Goal: Task Accomplishment & Management: Complete application form

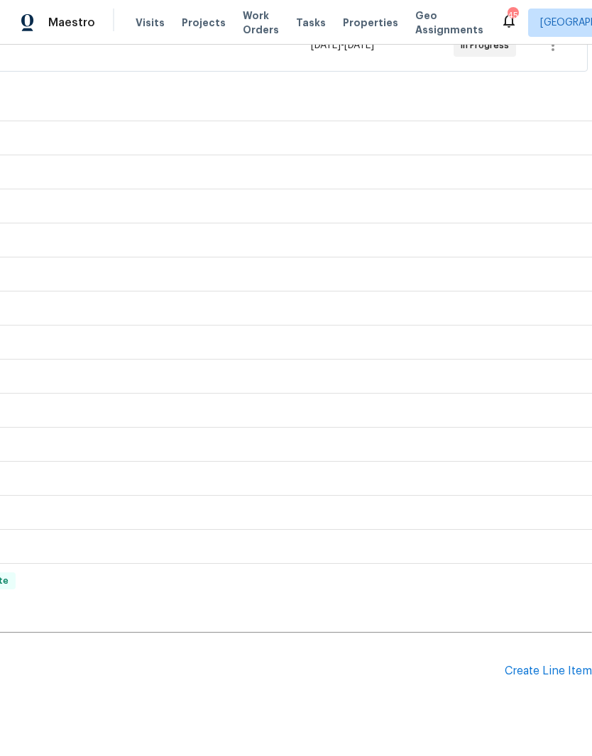
scroll to position [297, 210]
click at [562, 676] on div "Create Line Item" at bounding box center [547, 671] width 87 height 13
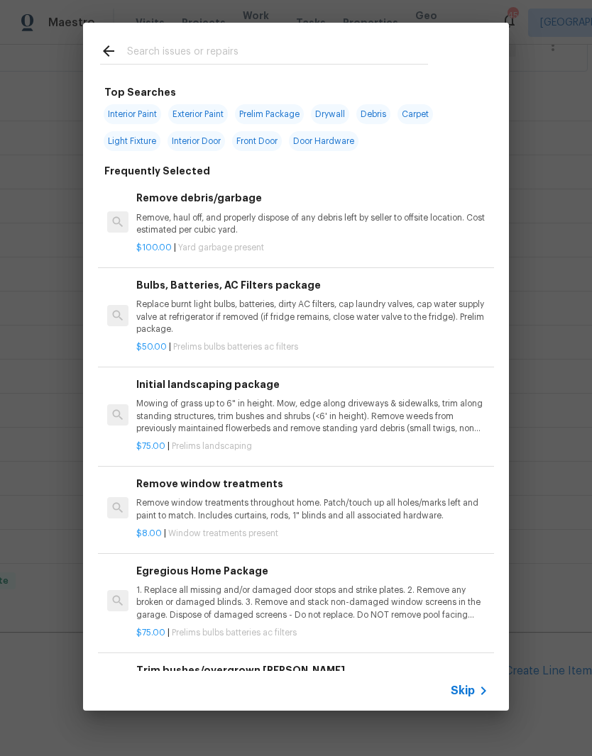
click at [388, 59] on input "text" at bounding box center [277, 53] width 301 height 21
type input "Gfci"
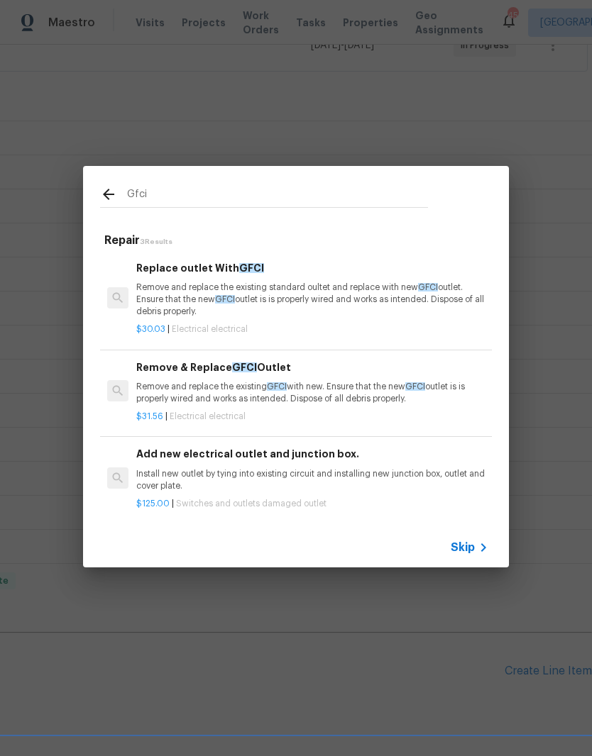
click at [365, 315] on p "Remove and replace the existing standard oultet and replace with new GFCI outle…" at bounding box center [312, 300] width 352 height 36
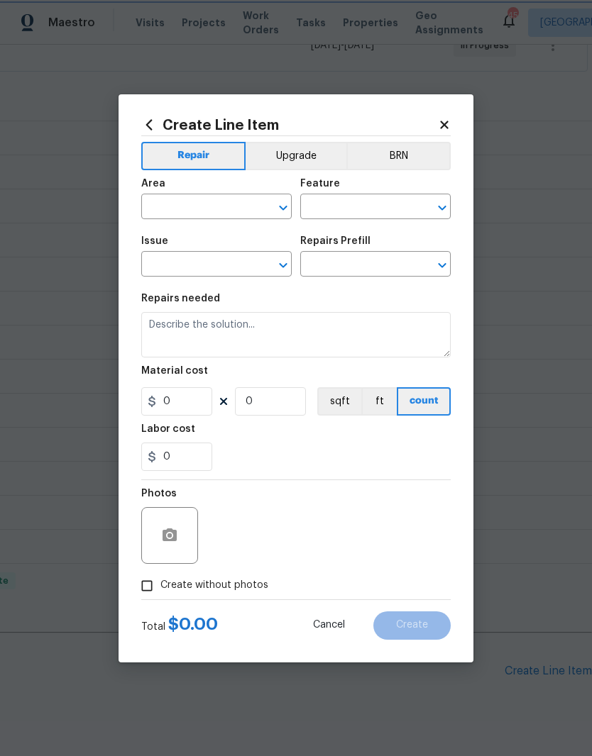
type input "Electrical"
type input "Replace outlet With GFCI $30.03"
type textarea "Remove and replace the existing standard oultet and replace with new GFCI outle…"
type input "30.03"
type input "1"
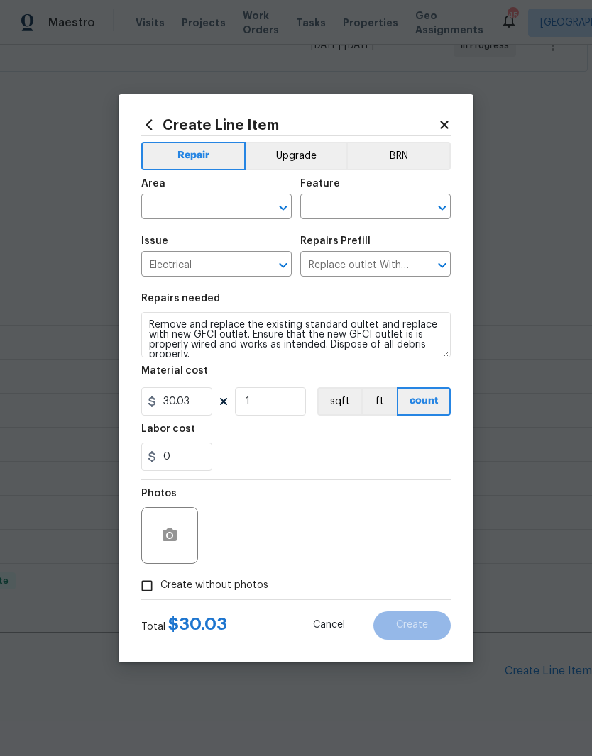
click at [240, 199] on input "text" at bounding box center [196, 208] width 111 height 22
type input "i"
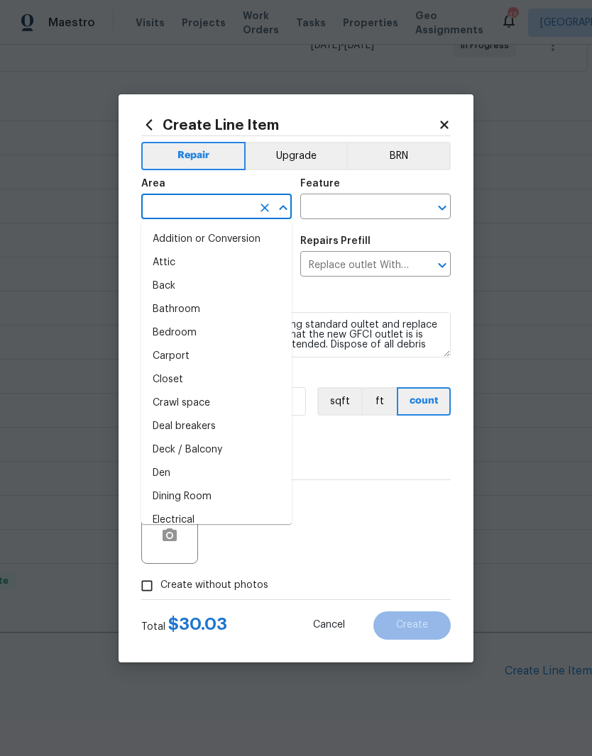
type input "l"
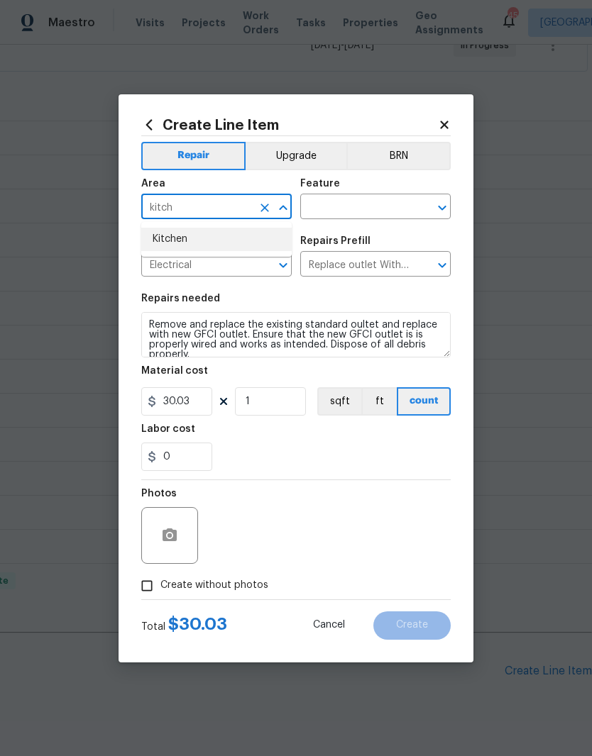
click at [248, 240] on li "Kitchen" at bounding box center [216, 239] width 150 height 23
type input "Kitchen"
click at [399, 199] on input "text" at bounding box center [355, 208] width 111 height 22
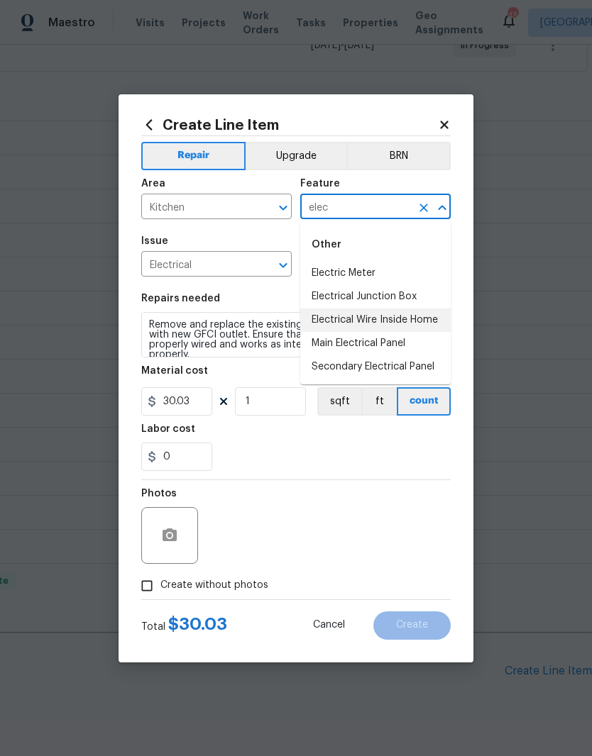
click at [429, 324] on li "Electrical Wire Inside Home" at bounding box center [375, 320] width 150 height 23
type input "Electrical Wire Inside Home"
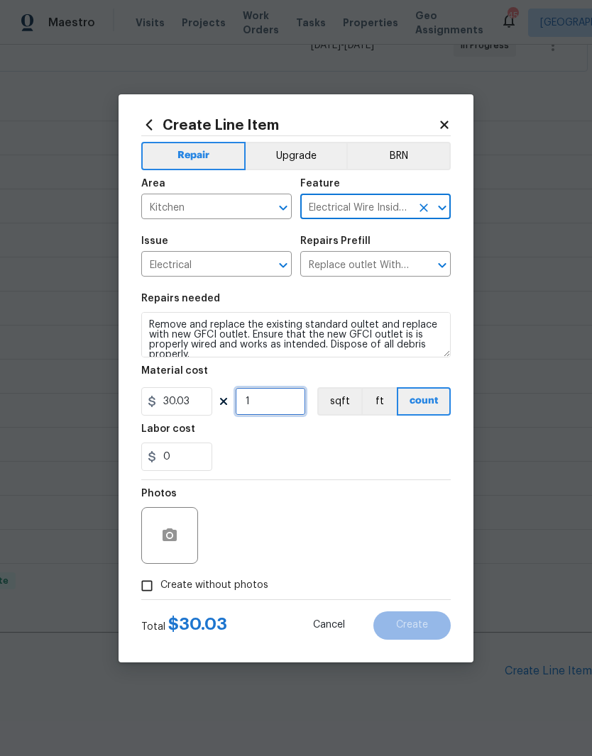
click at [284, 406] on input "1" at bounding box center [270, 401] width 71 height 28
type input "2"
click at [311, 451] on div "0" at bounding box center [295, 457] width 309 height 28
click at [186, 536] on button "button" at bounding box center [170, 536] width 34 height 34
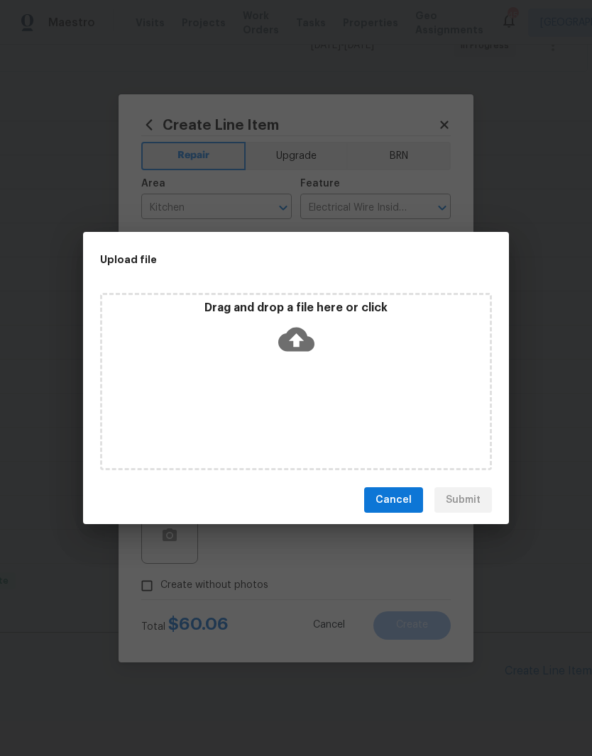
click at [411, 504] on span "Cancel" at bounding box center [393, 501] width 36 height 18
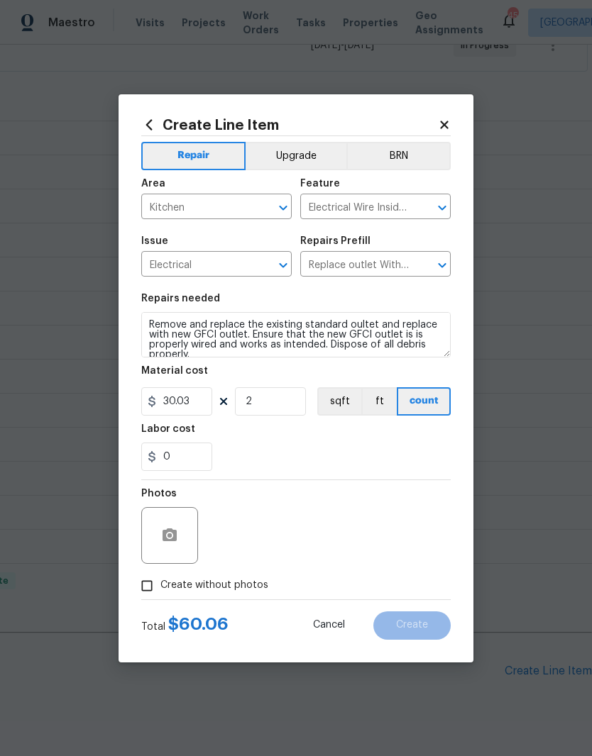
click at [159, 578] on input "Create without photos" at bounding box center [146, 586] width 27 height 27
checkbox input "true"
click at [390, 529] on textarea at bounding box center [329, 535] width 241 height 57
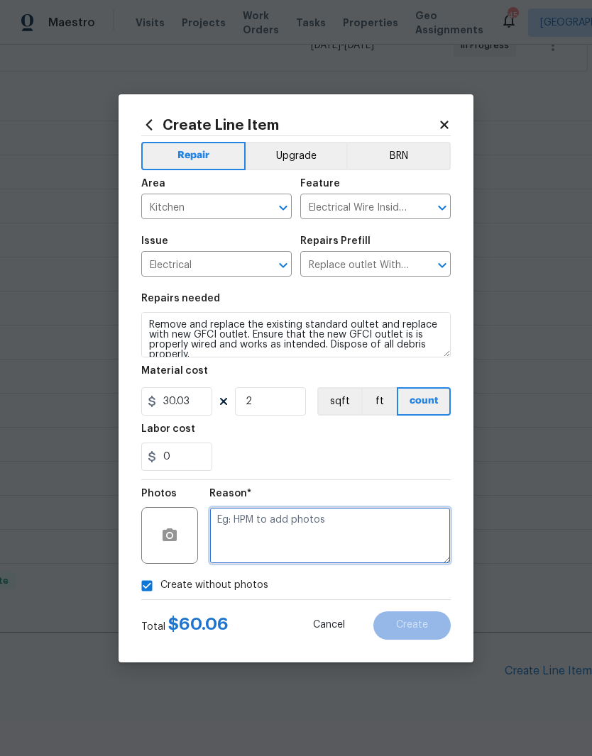
scroll to position [22, 0]
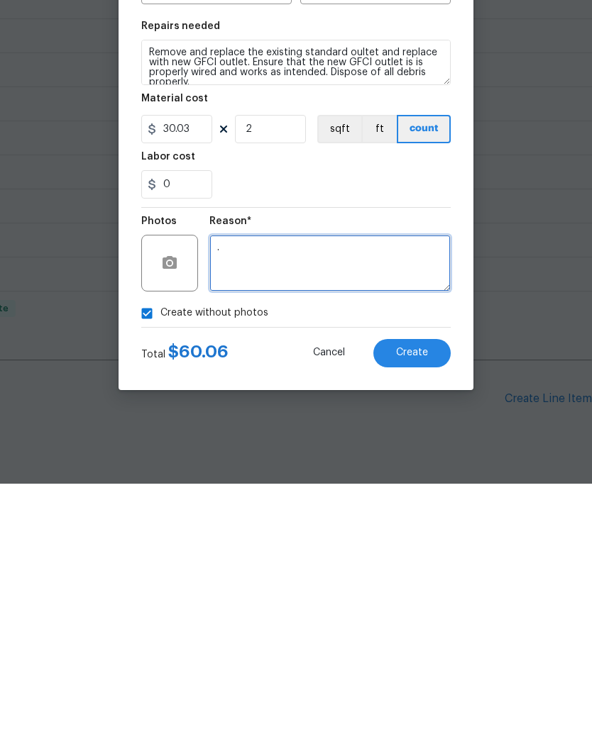
type textarea "."
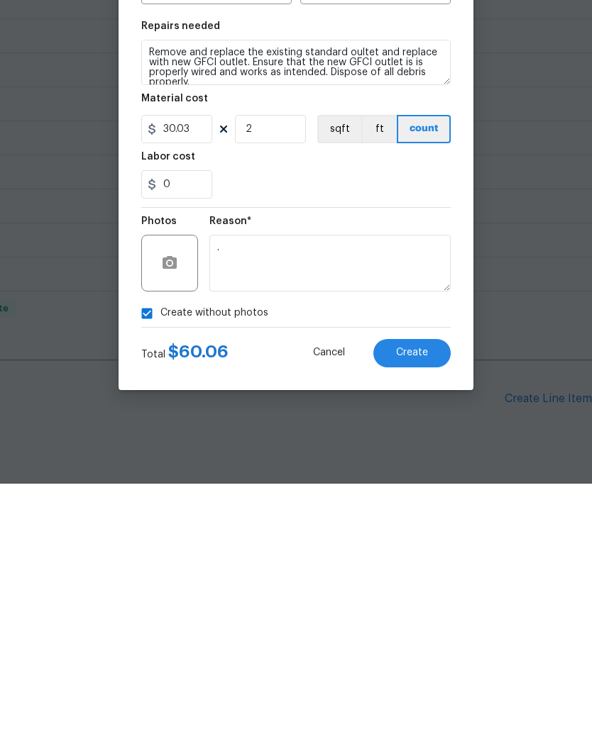
click at [438, 612] on button "Create" at bounding box center [411, 626] width 77 height 28
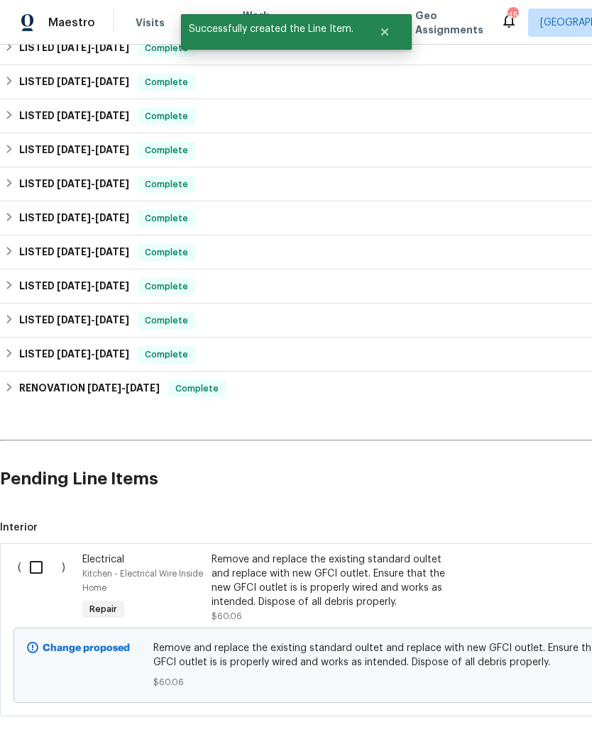
scroll to position [489, 0]
click at [35, 553] on input "checkbox" at bounding box center [41, 568] width 40 height 30
checkbox input "true"
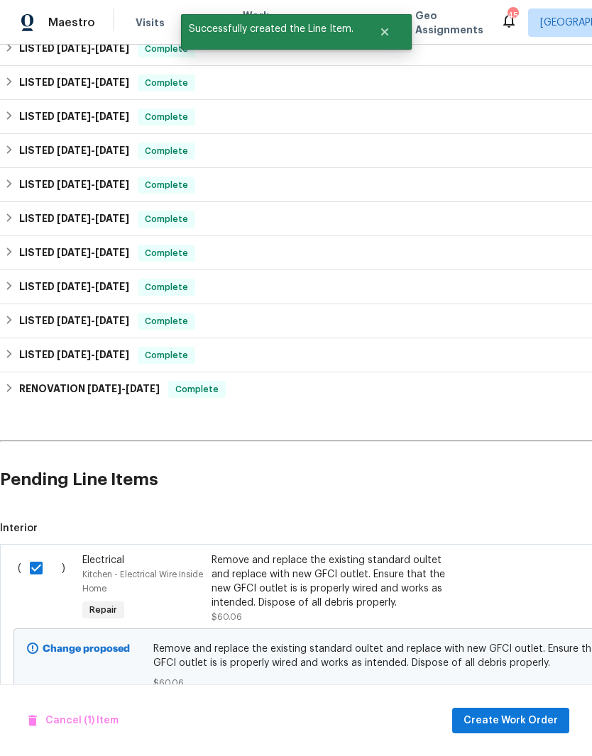
click at [481, 716] on span "Create Work Order" at bounding box center [510, 721] width 94 height 18
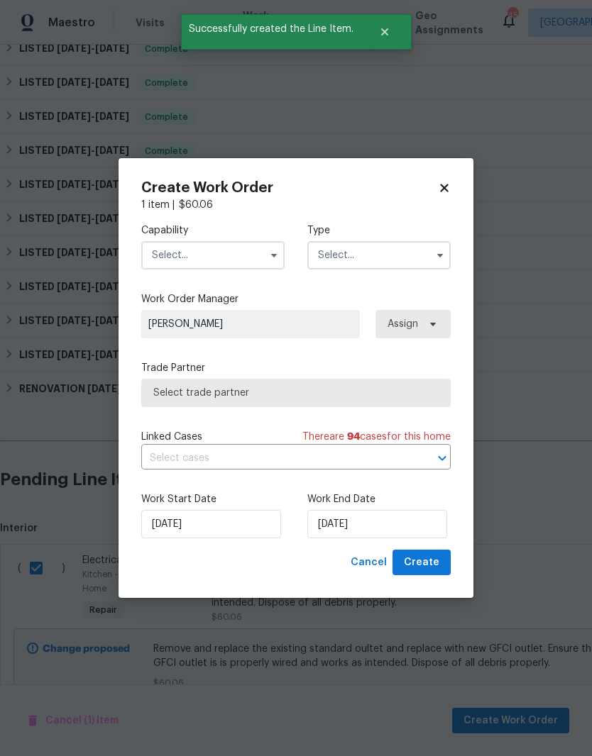
click at [236, 253] on input "text" at bounding box center [212, 255] width 143 height 28
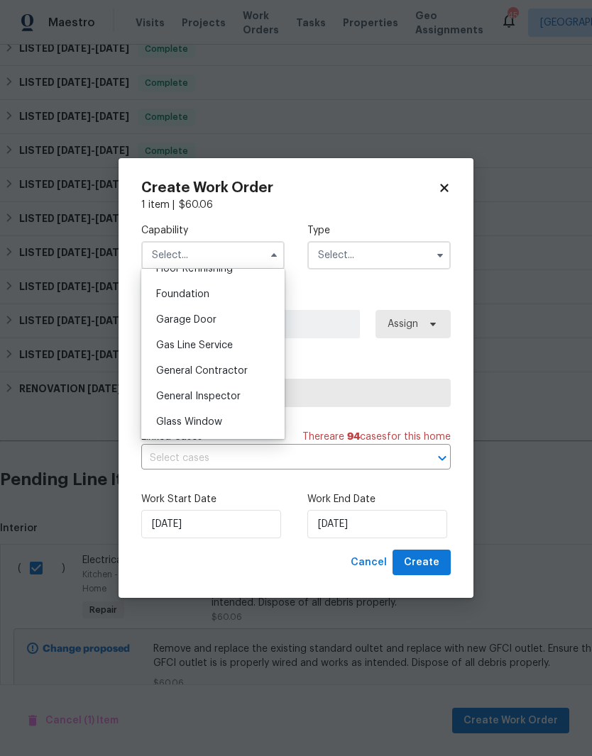
scroll to position [610, 0]
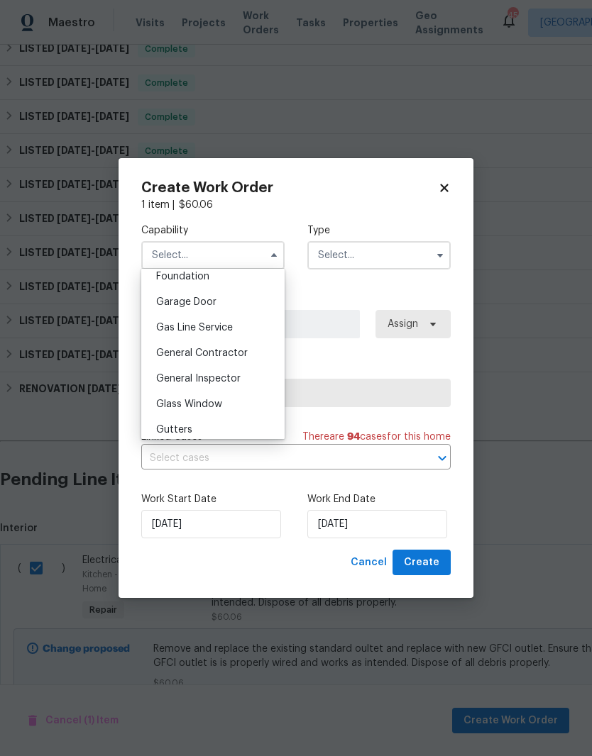
click at [262, 366] on div "General Inspector" at bounding box center [213, 379] width 136 height 26
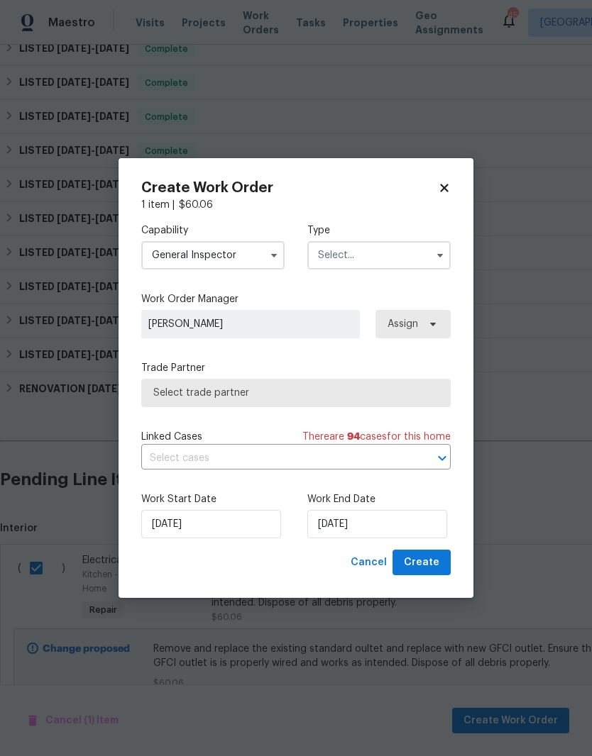
click at [268, 258] on icon "button" at bounding box center [273, 255] width 11 height 11
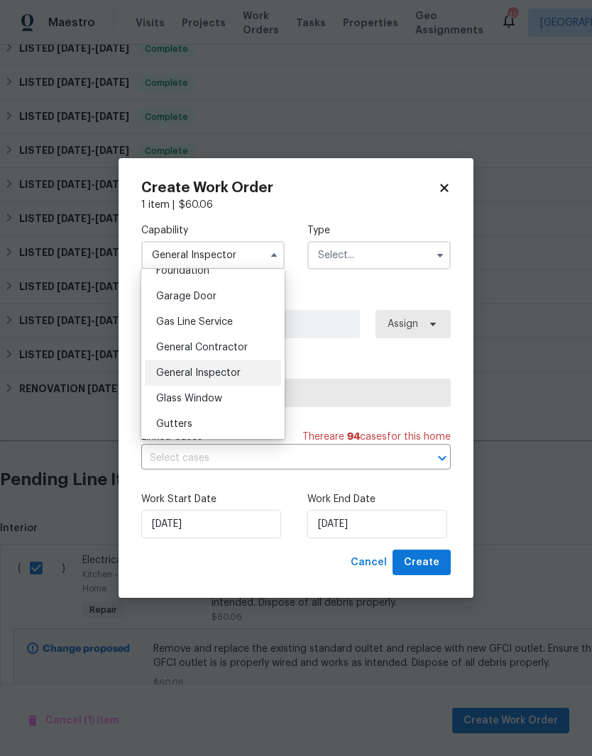
scroll to position [615, 0]
click at [268, 359] on div "General Contractor" at bounding box center [213, 349] width 136 height 26
type input "General Contractor"
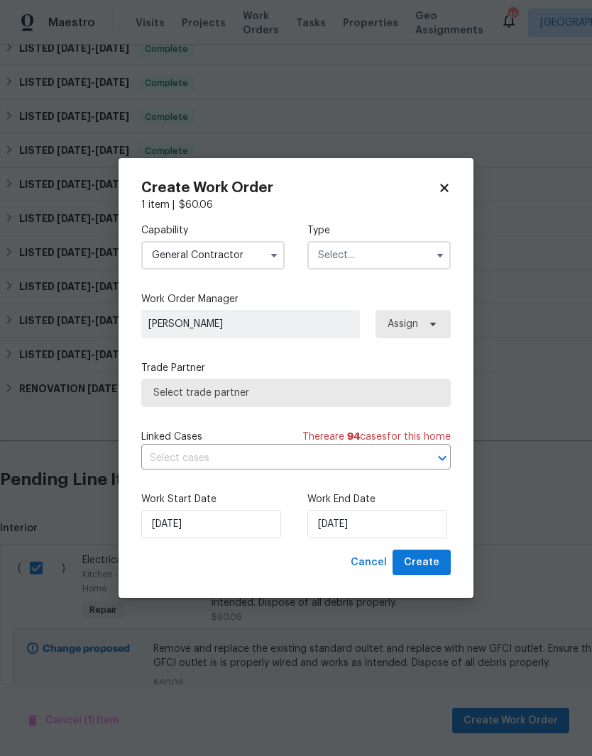
click at [388, 263] on input "text" at bounding box center [378, 255] width 143 height 28
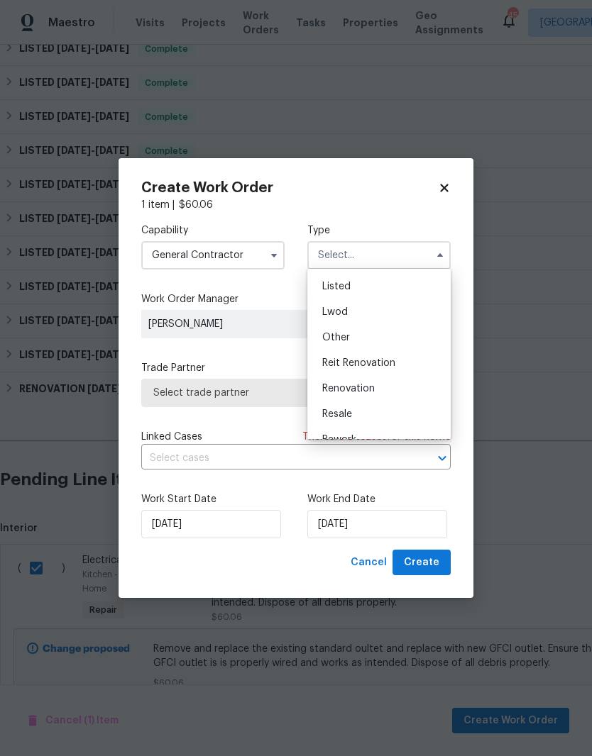
scroll to position [127, 0]
click at [418, 287] on div "Listed" at bounding box center [379, 286] width 136 height 26
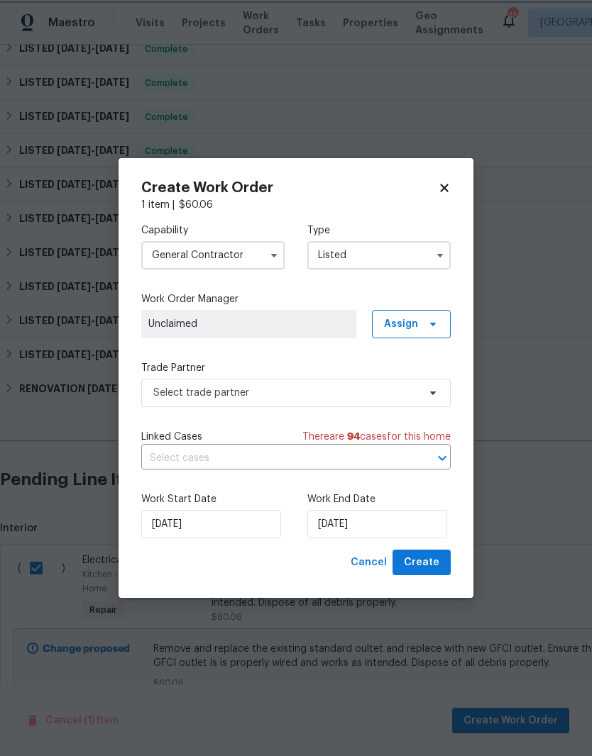
scroll to position [0, 0]
click at [422, 261] on input "Listed" at bounding box center [378, 255] width 143 height 28
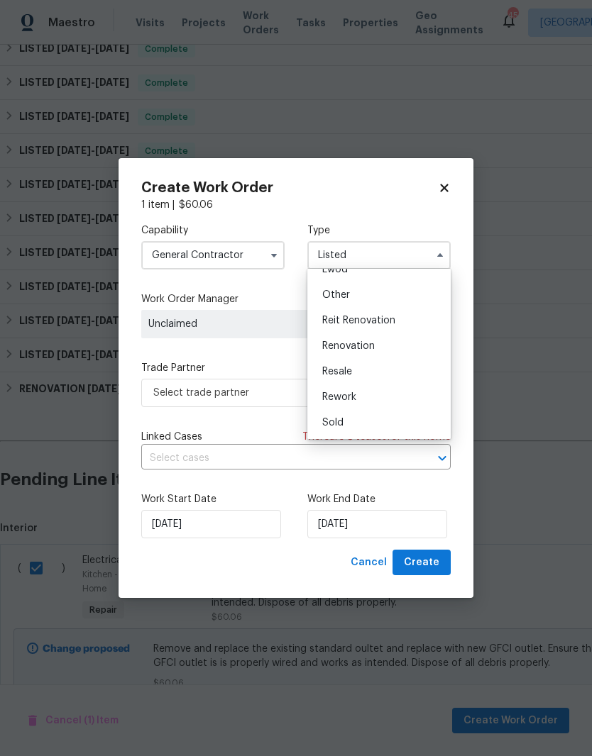
scroll to position [169, 0]
click at [401, 370] on div "Resale" at bounding box center [379, 372] width 136 height 26
type input "Resale"
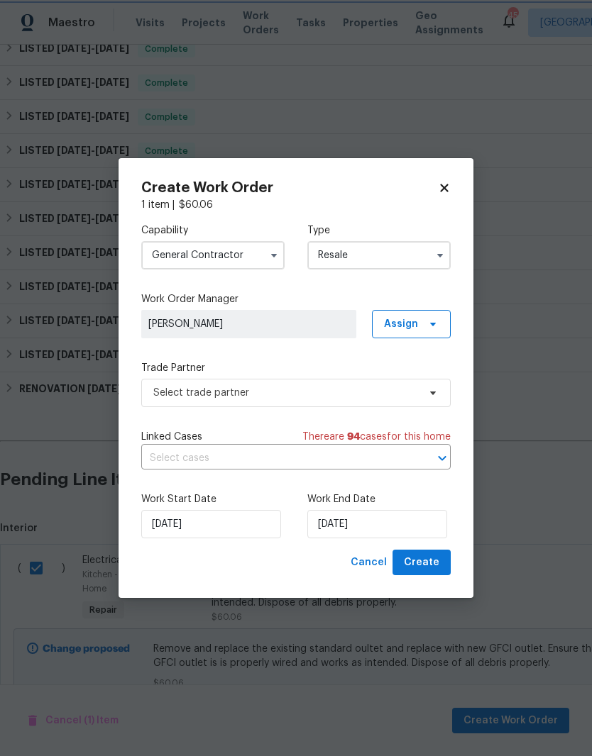
scroll to position [0, 0]
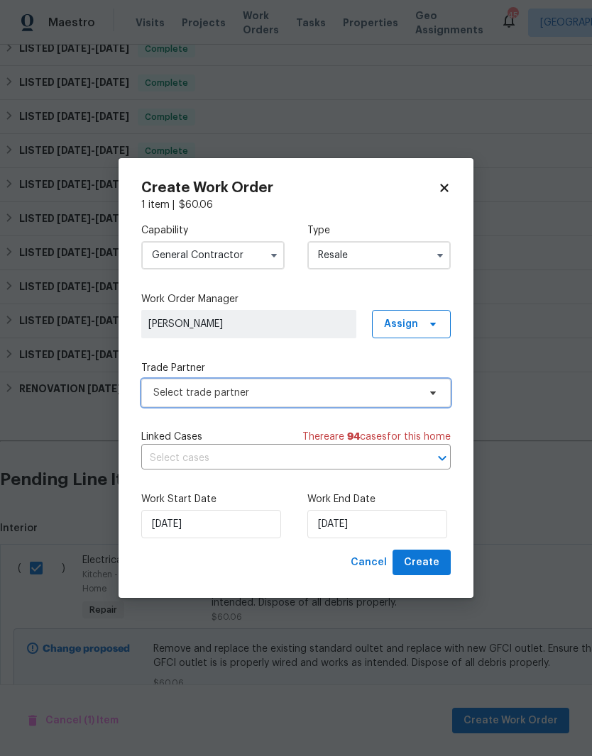
click at [416, 392] on span "Select trade partner" at bounding box center [285, 393] width 265 height 14
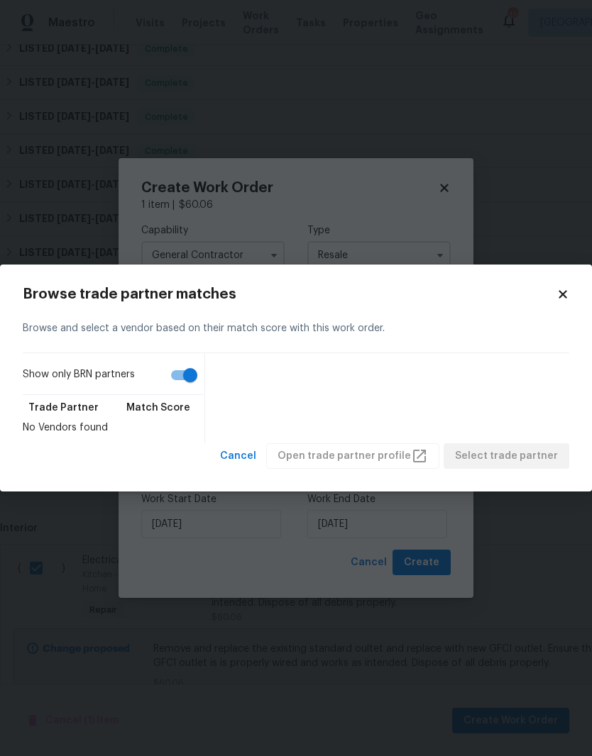
click at [186, 375] on input "Show only BRN partners" at bounding box center [190, 375] width 81 height 27
checkbox input "false"
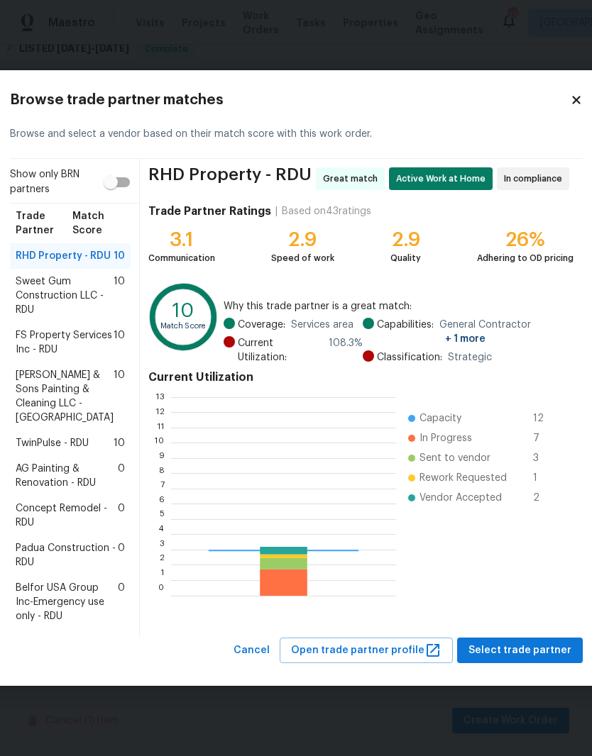
scroll to position [199, 225]
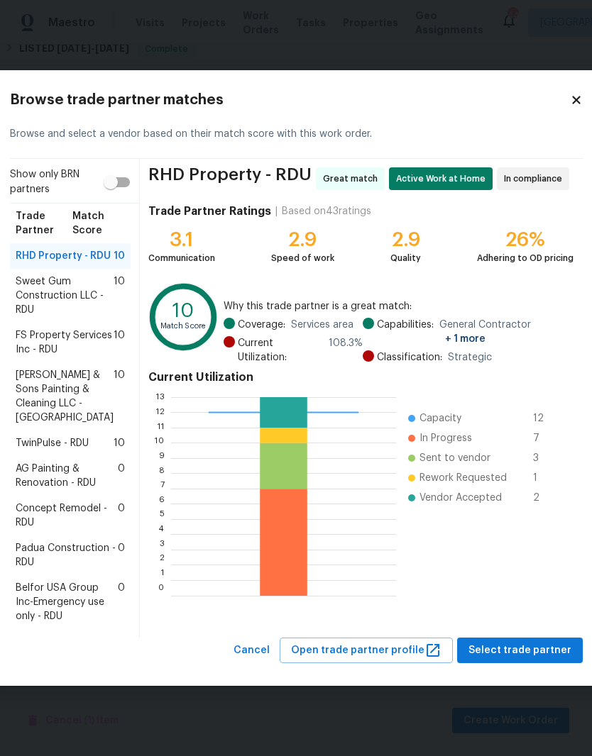
click at [35, 570] on span "Padua Construction - RDU" at bounding box center [67, 555] width 102 height 28
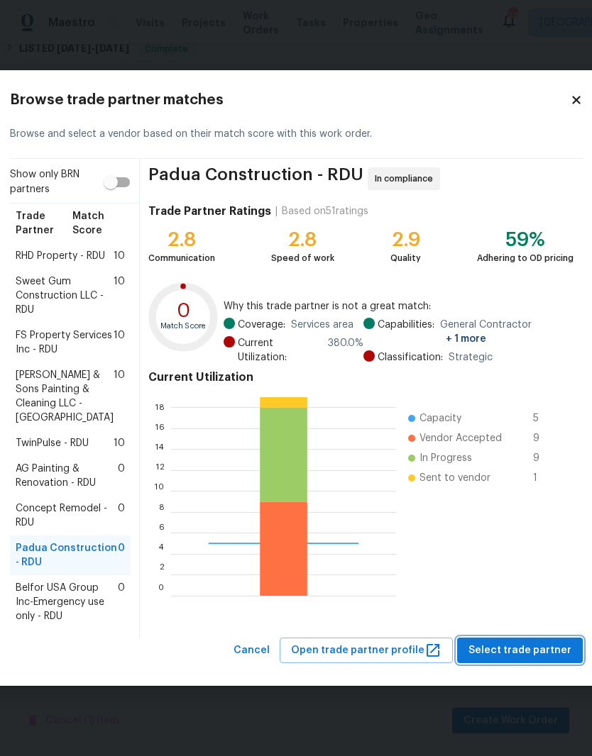
click at [499, 660] on span "Select trade partner" at bounding box center [519, 651] width 103 height 18
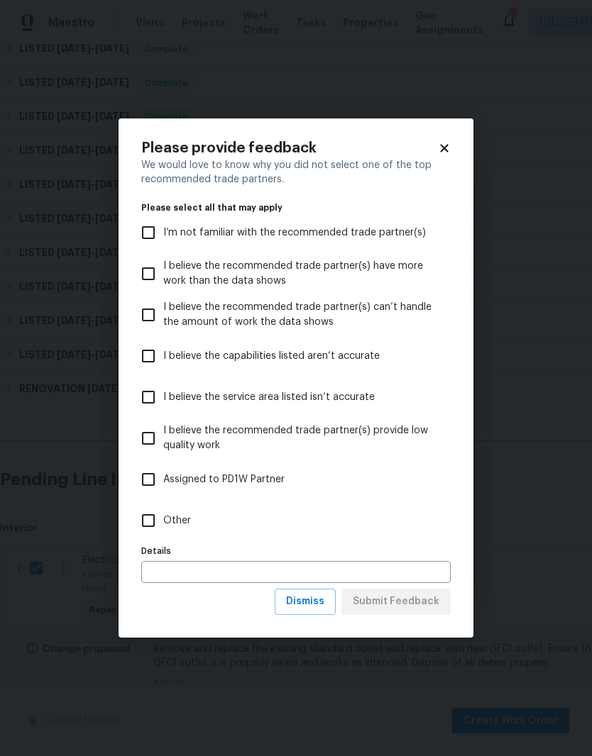
click at [162, 519] on input "Other" at bounding box center [148, 521] width 30 height 30
checkbox input "true"
click at [430, 602] on span "Submit Feedback" at bounding box center [396, 602] width 87 height 18
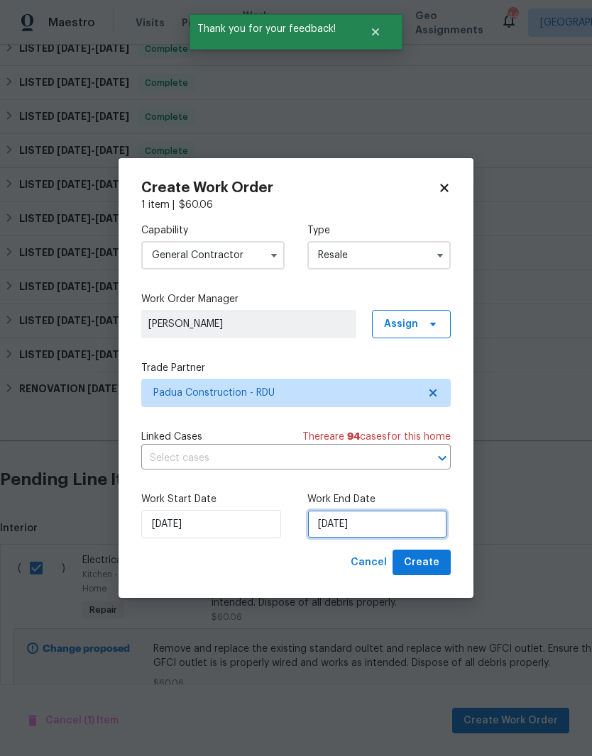
click at [380, 526] on input "10/14/2025" at bounding box center [377, 524] width 140 height 28
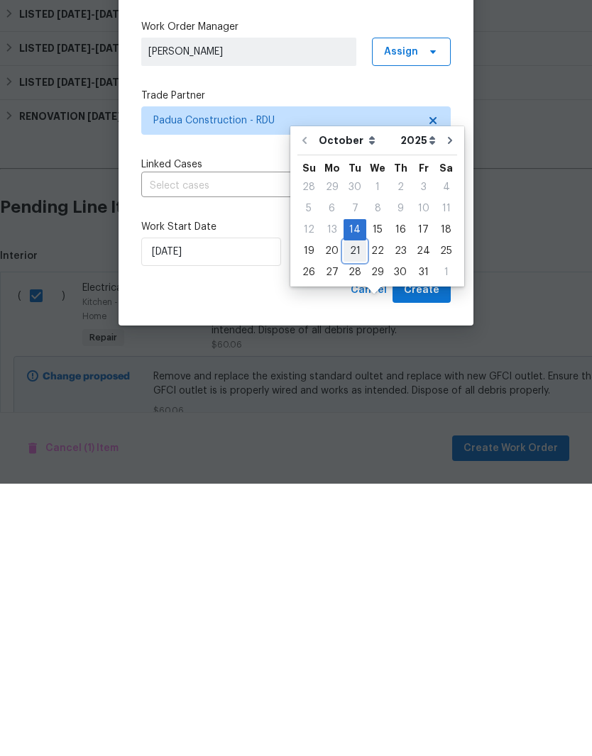
click at [352, 514] on div "21" at bounding box center [354, 524] width 23 height 20
type input "10/21/2025"
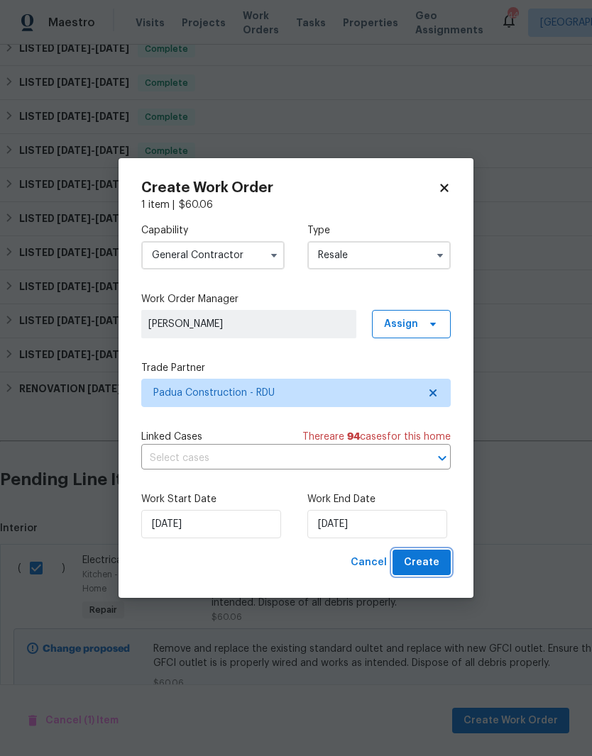
click at [445, 565] on button "Create" at bounding box center [421, 563] width 58 height 26
checkbox input "false"
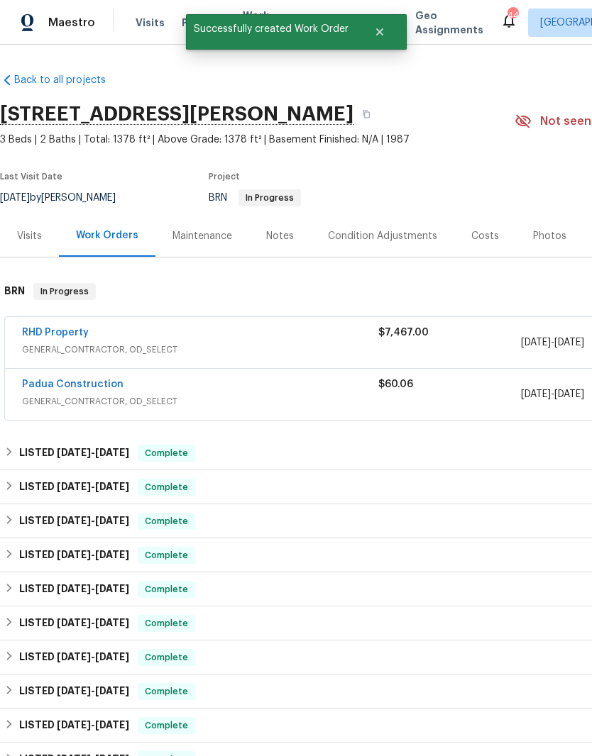
scroll to position [0, 0]
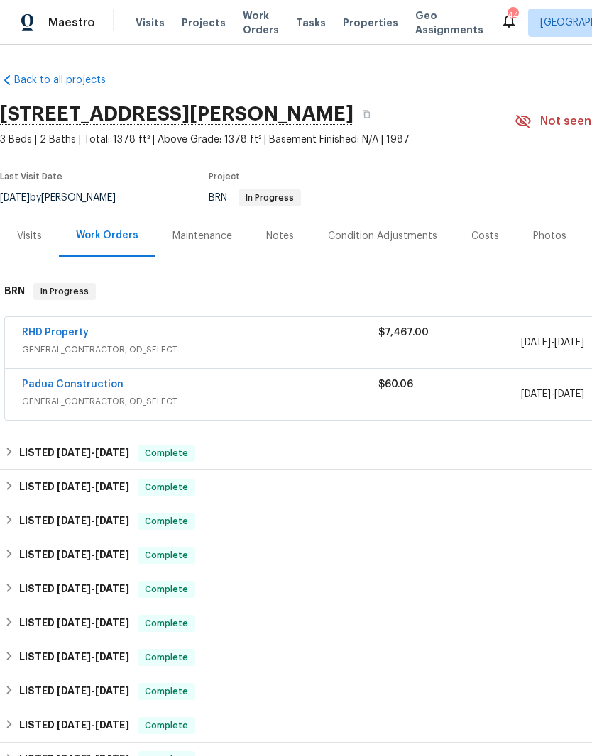
click at [52, 380] on link "Padua Construction" at bounding box center [72, 385] width 101 height 10
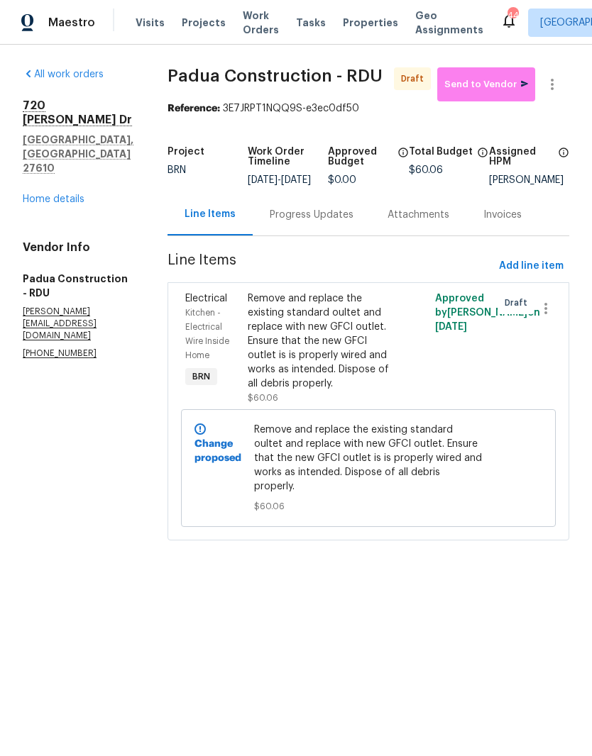
click at [72, 194] on link "Home details" at bounding box center [54, 199] width 62 height 10
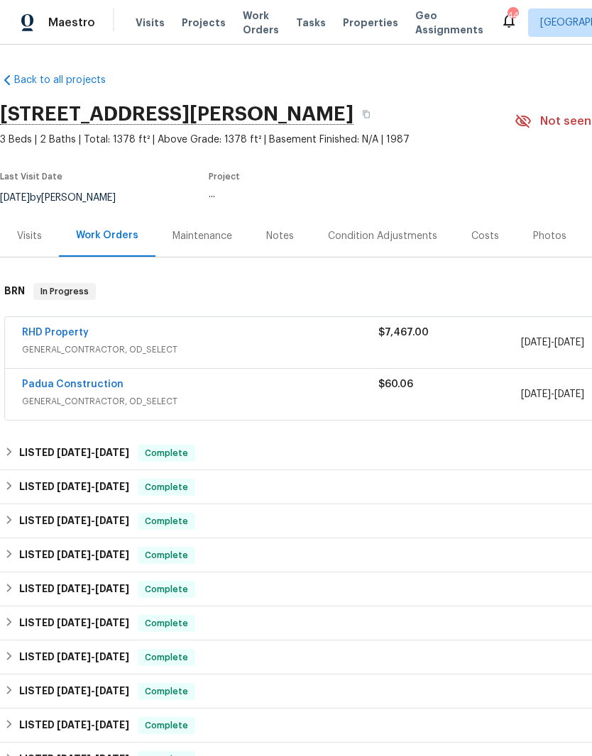
click at [95, 385] on link "Padua Construction" at bounding box center [72, 385] width 101 height 10
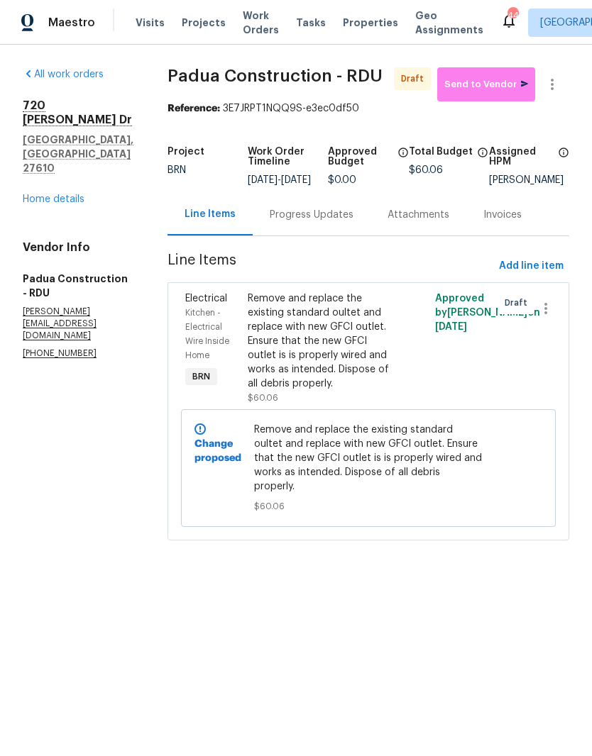
click at [64, 78] on link "All work orders" at bounding box center [63, 75] width 81 height 10
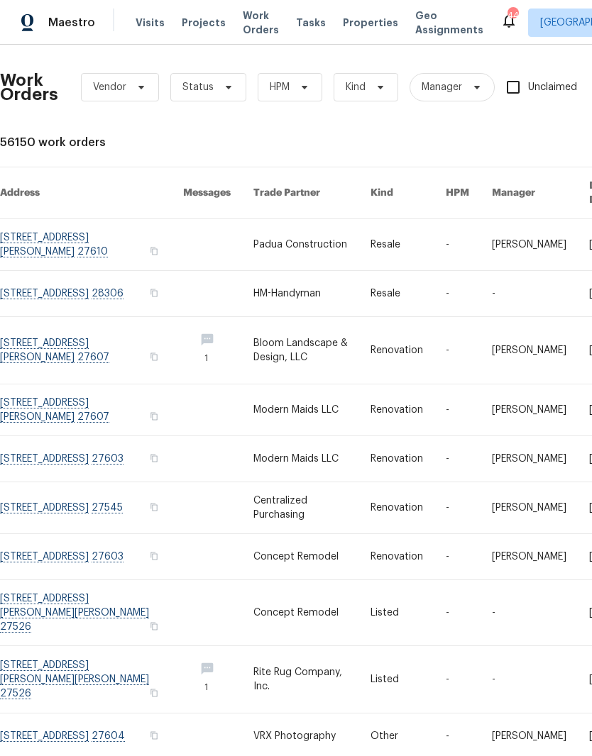
click at [122, 231] on link at bounding box center [91, 244] width 183 height 51
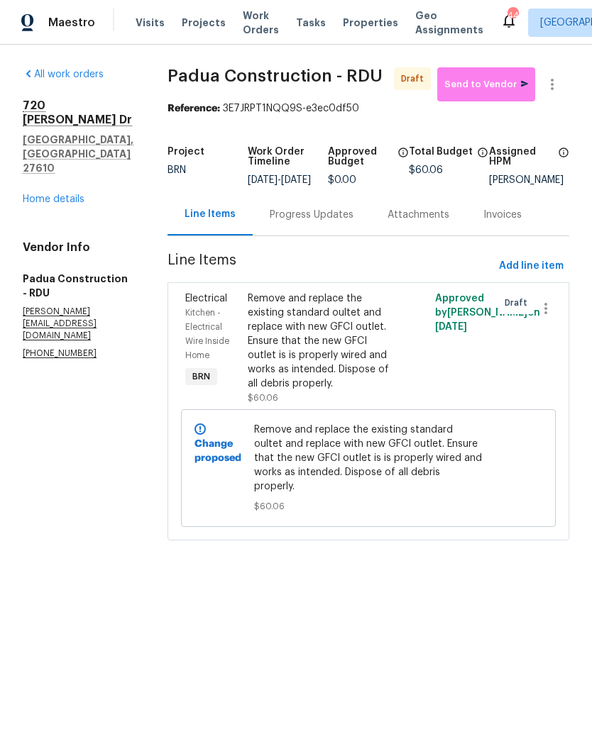
click at [70, 194] on link "Home details" at bounding box center [54, 199] width 62 height 10
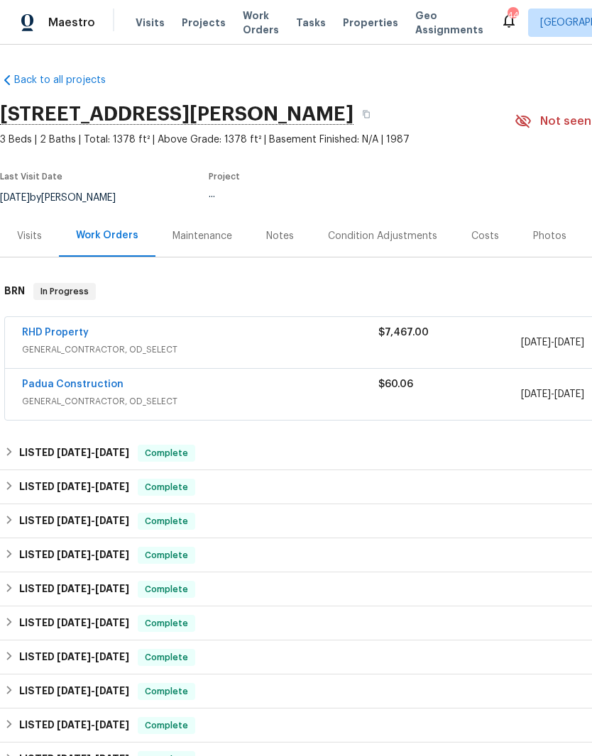
click at [112, 387] on link "Padua Construction" at bounding box center [72, 385] width 101 height 10
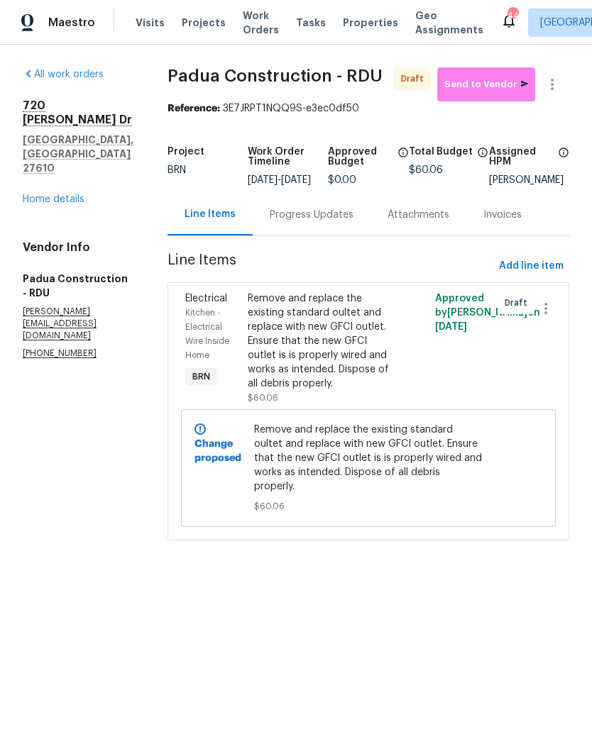
click at [72, 194] on link "Home details" at bounding box center [54, 199] width 62 height 10
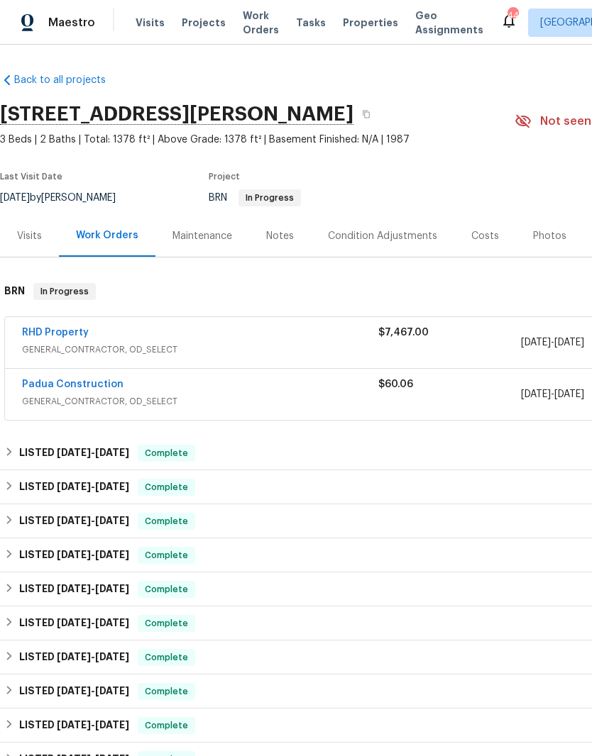
click at [72, 336] on link "RHD Property" at bounding box center [55, 333] width 67 height 10
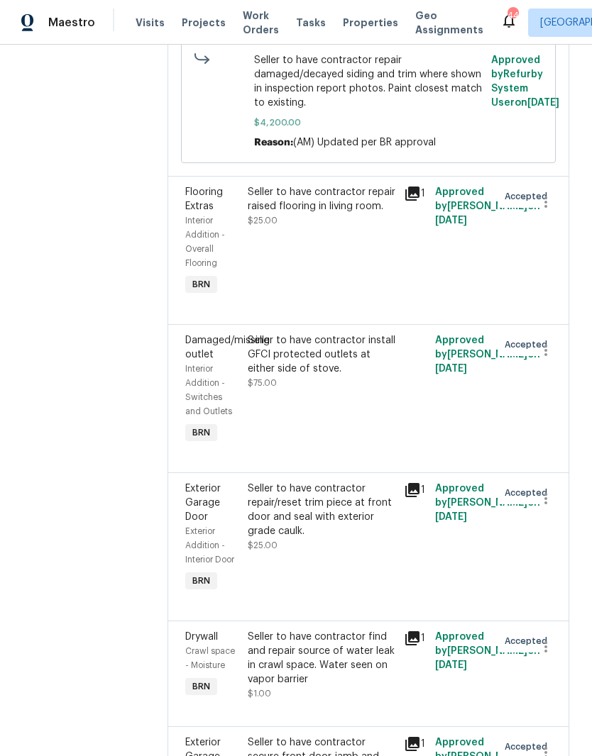
scroll to position [476, 0]
click at [375, 375] on div "Seller to have contractor install GFCI protected outlets at either side of stov…" at bounding box center [322, 354] width 148 height 43
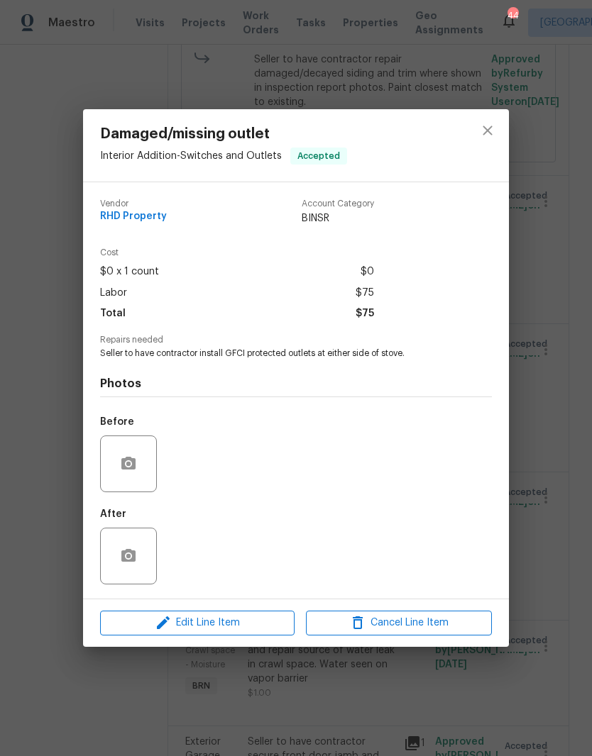
click at [205, 355] on span "Seller to have contractor install GFCI protected outlets at either side of stov…" at bounding box center [276, 354] width 353 height 12
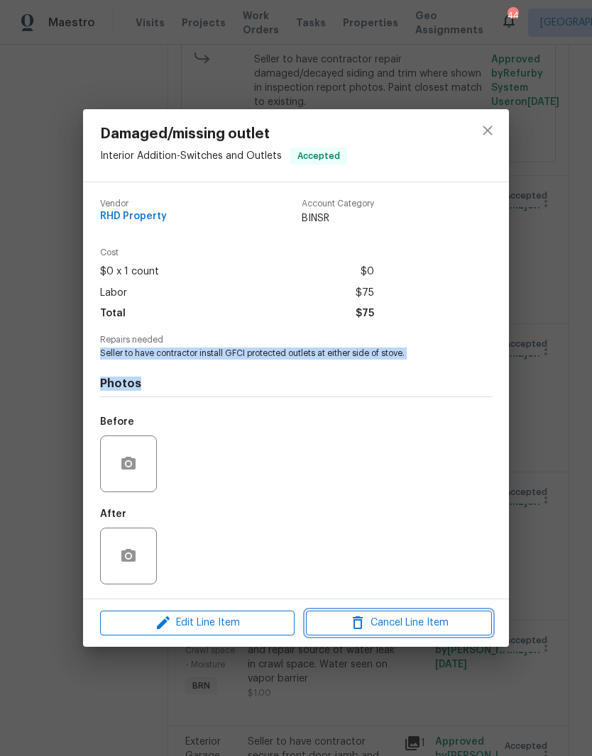
click at [421, 632] on span "Cancel Line Item" at bounding box center [398, 623] width 177 height 18
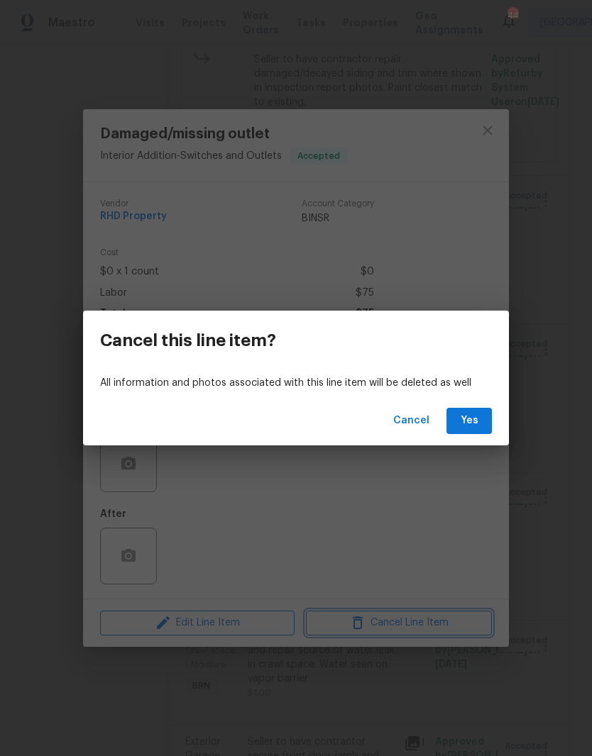
click at [443, 540] on div "Cancel this line item? All information and photos associated with this line ite…" at bounding box center [296, 378] width 592 height 756
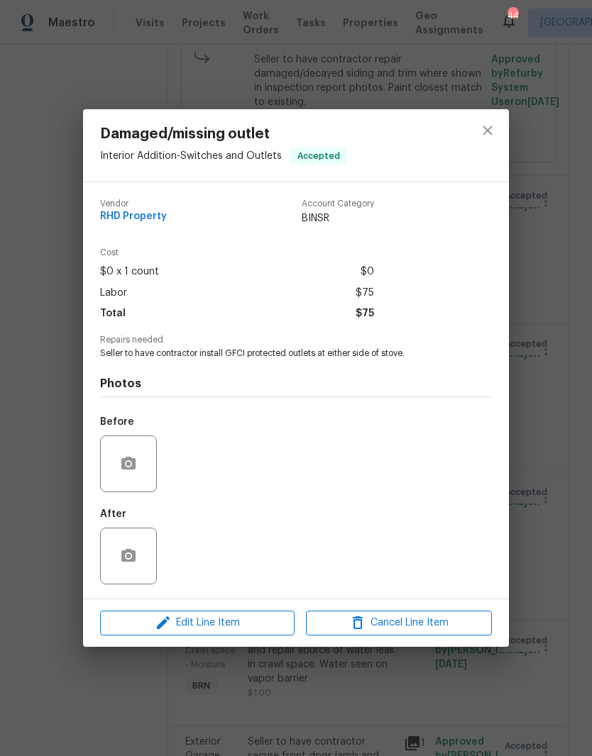
click at [580, 258] on div "Damaged/missing outlet Interior Addition - Switches and Outlets Accepted Vendor…" at bounding box center [296, 378] width 592 height 756
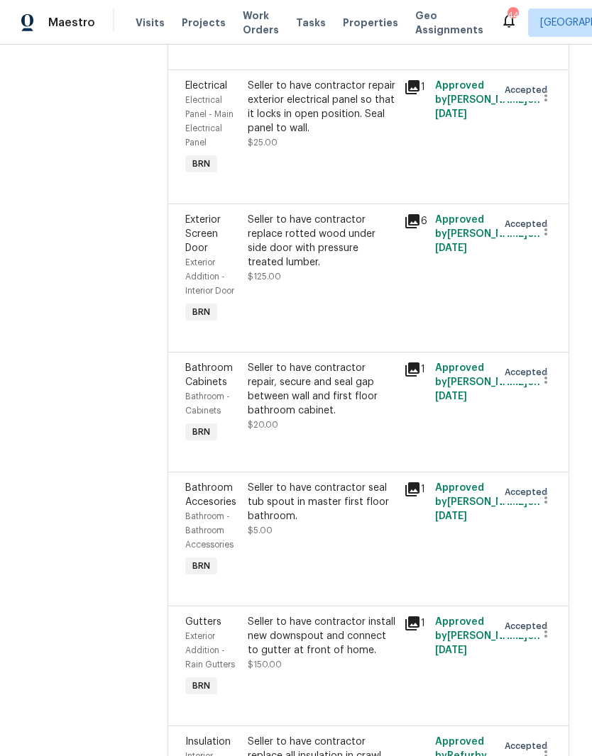
scroll to position [1281, 0]
click at [367, 136] on div "Seller to have contractor repair exterior electrical panel so that it locks in …" at bounding box center [322, 107] width 148 height 57
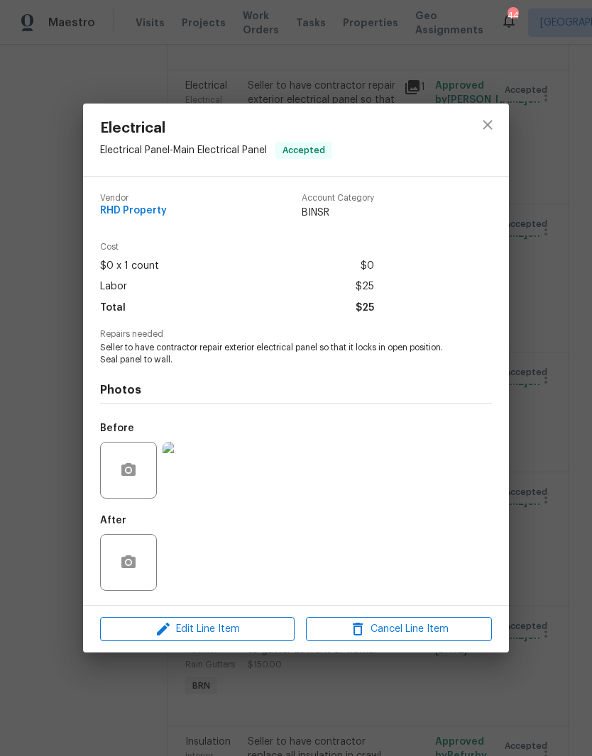
click at [212, 480] on img at bounding box center [190, 470] width 57 height 57
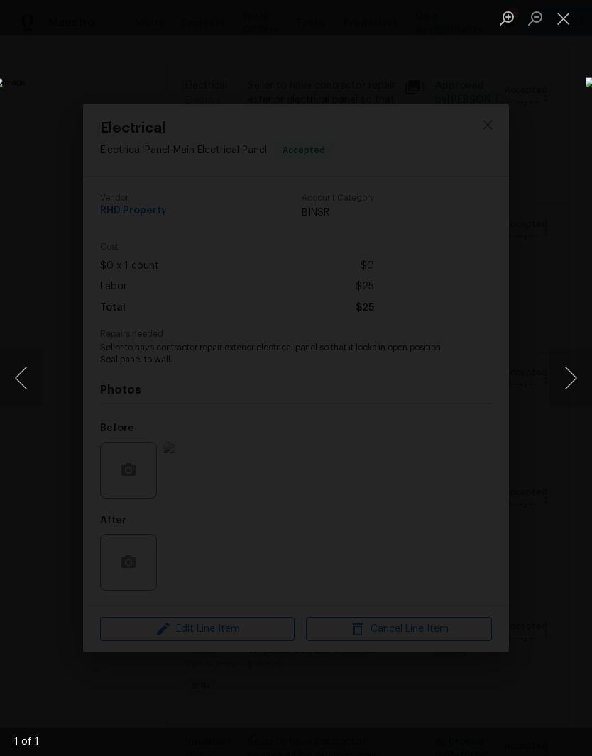
click at [568, 29] on button "Close lightbox" at bounding box center [563, 18] width 28 height 25
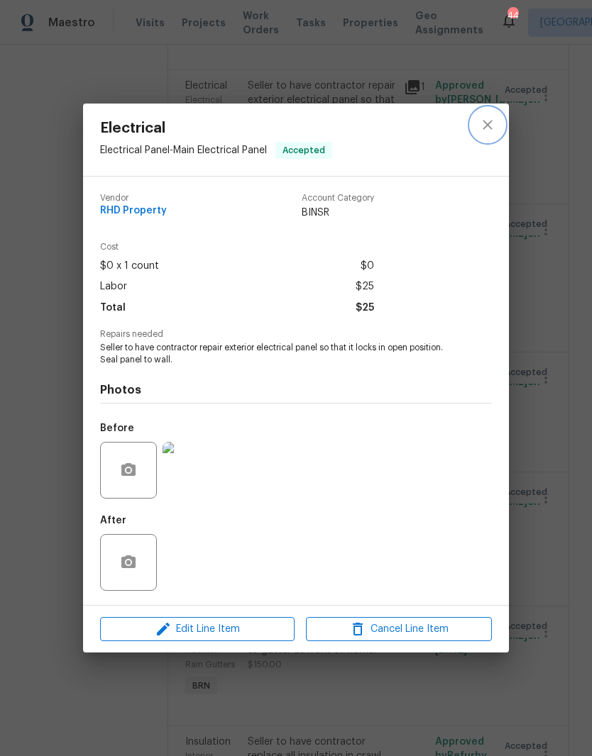
click at [494, 126] on icon "close" at bounding box center [487, 124] width 17 height 17
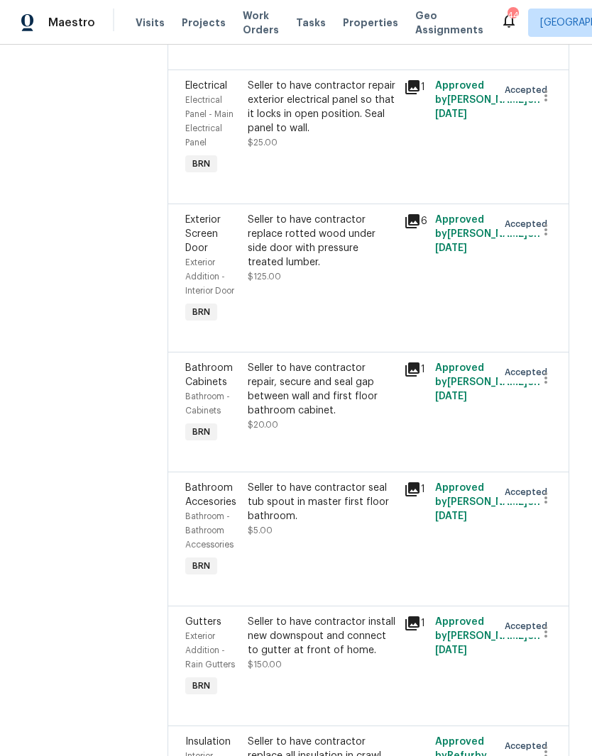
click at [392, 331] on div "Seller to have contractor replace rotted wood under side door with pressure tre…" at bounding box center [321, 270] width 156 height 122
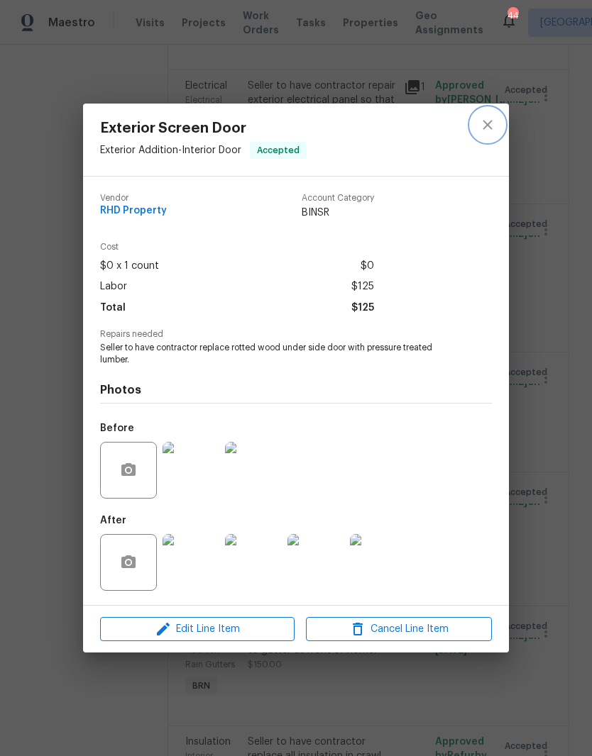
click at [495, 114] on button "close" at bounding box center [487, 125] width 34 height 34
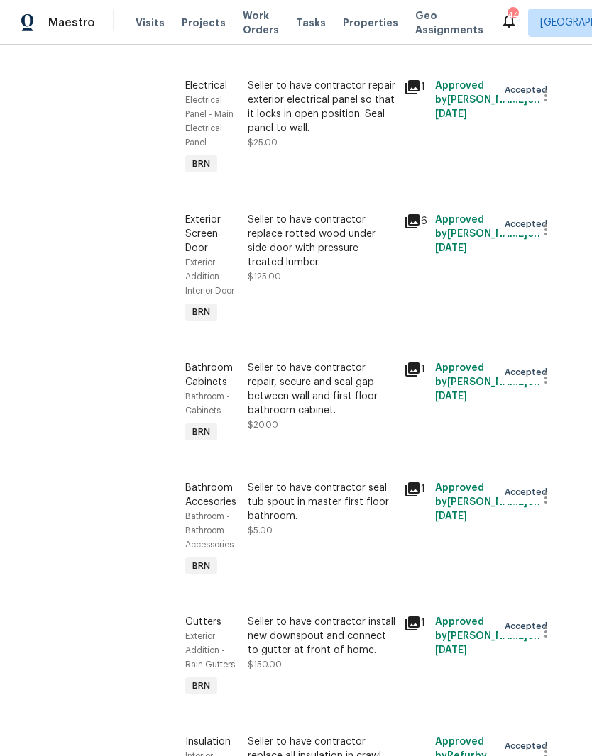
click at [369, 150] on div "Seller to have contractor repair exterior electrical panel so that it locks in …" at bounding box center [322, 114] width 148 height 71
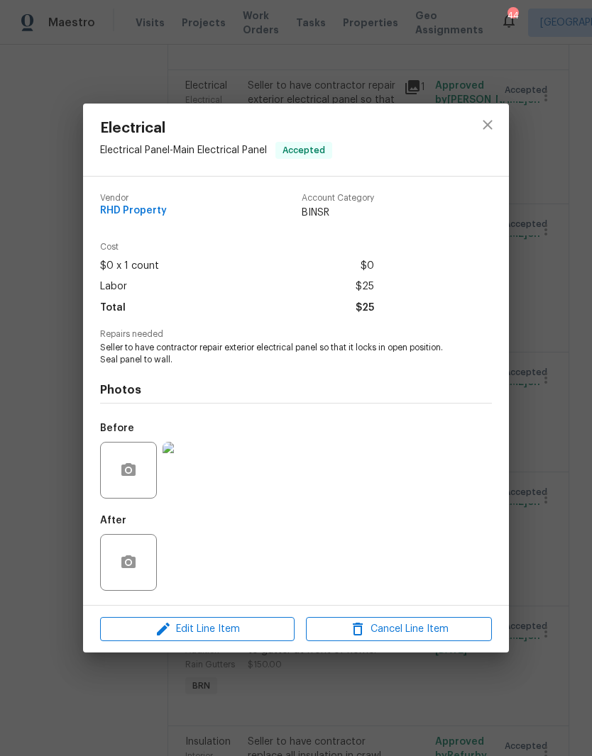
click at [126, 354] on span "Seller to have contractor repair exterior electrical panel so that it locks in …" at bounding box center [276, 354] width 353 height 24
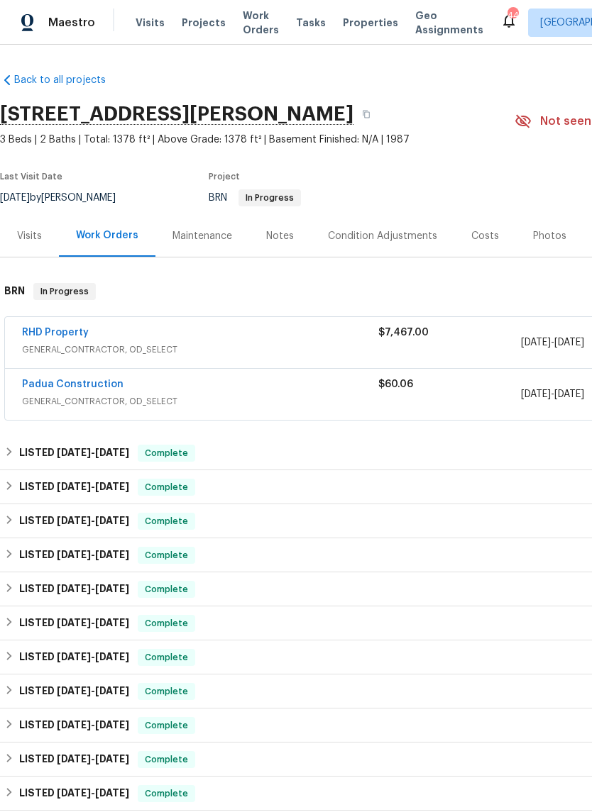
click at [111, 380] on link "Padua Construction" at bounding box center [72, 385] width 101 height 10
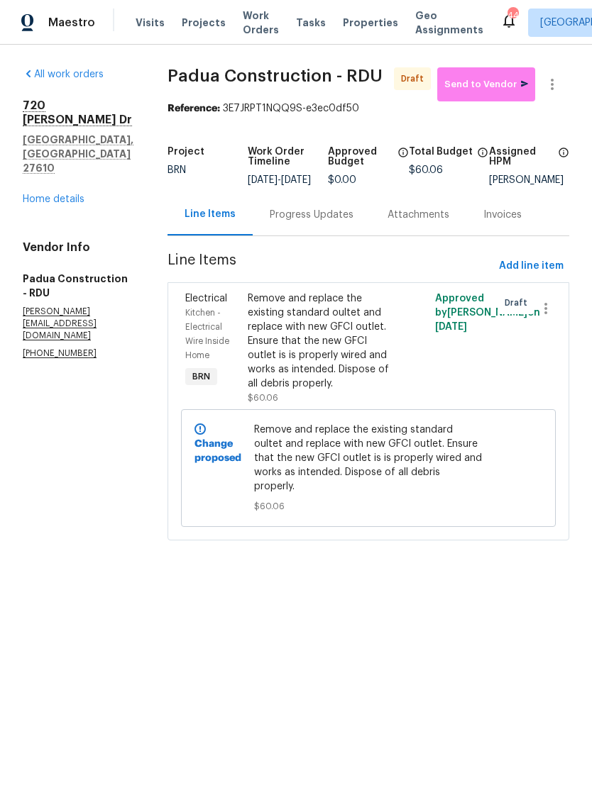
click at [331, 370] on div "Remove and replace the existing standard oultet and replace with new GFCI outle…" at bounding box center [322, 341] width 148 height 99
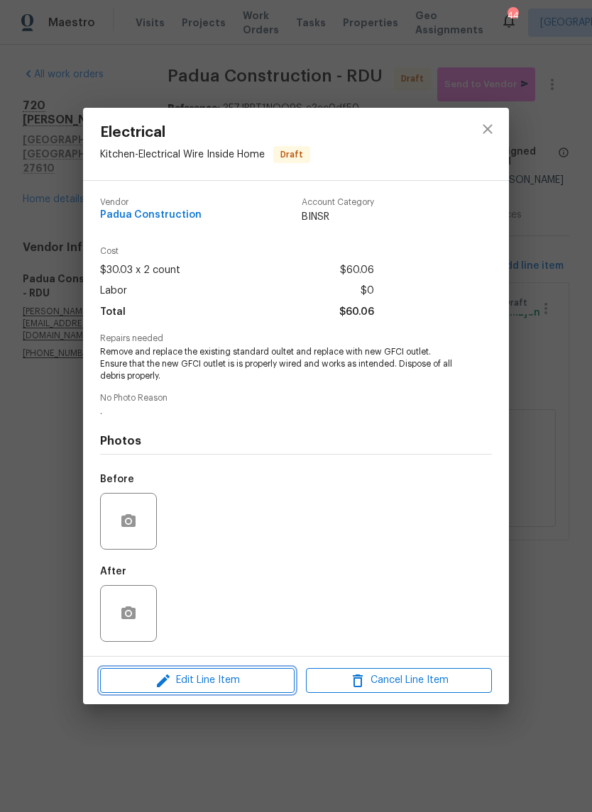
click at [268, 692] on button "Edit Line Item" at bounding box center [197, 680] width 194 height 25
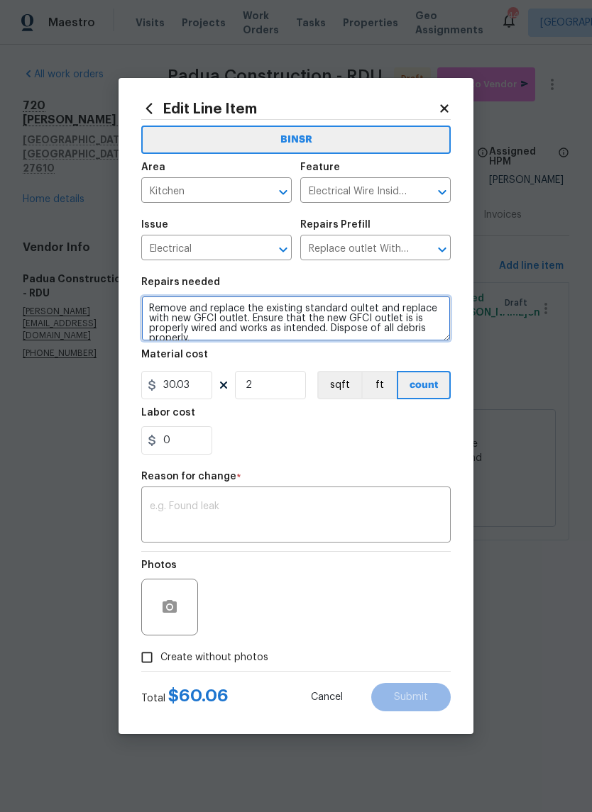
click at [238, 322] on textarea "Remove and replace the existing standard oultet and replace with new GFCI outle…" at bounding box center [295, 318] width 309 height 45
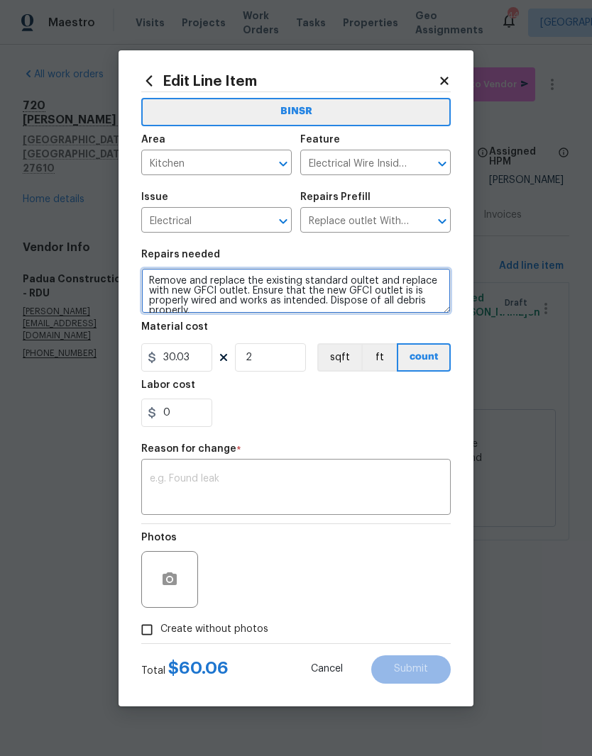
click at [247, 293] on textarea "Remove and replace the existing standard oultet and replace with new GFCI outle…" at bounding box center [295, 290] width 309 height 45
click at [246, 292] on textarea "Remove and replace the existing standard oultet and replace with new GFCI outle…" at bounding box center [295, 290] width 309 height 45
type textarea ". Ensure that the new GFCI outlet is is properly wired and works as intended. D…"
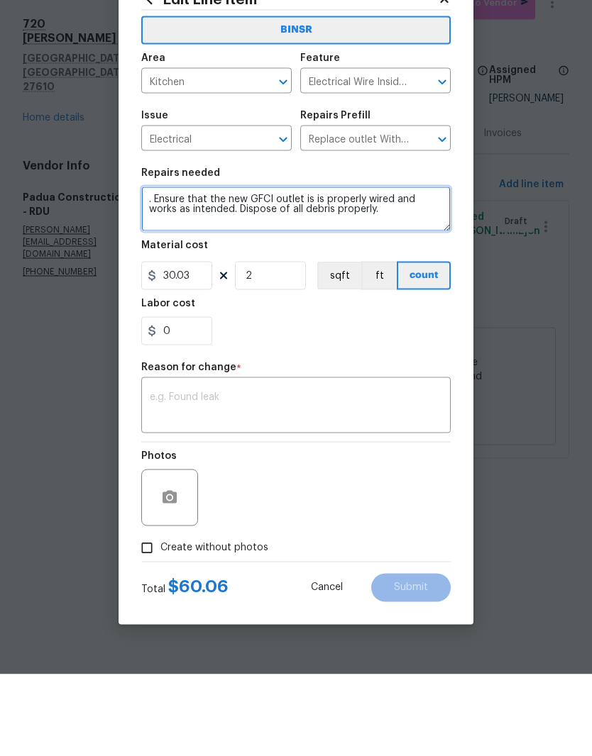
click at [351, 268] on textarea ". Ensure that the new GFCI outlet is is properly wired and works as intended. D…" at bounding box center [295, 290] width 309 height 45
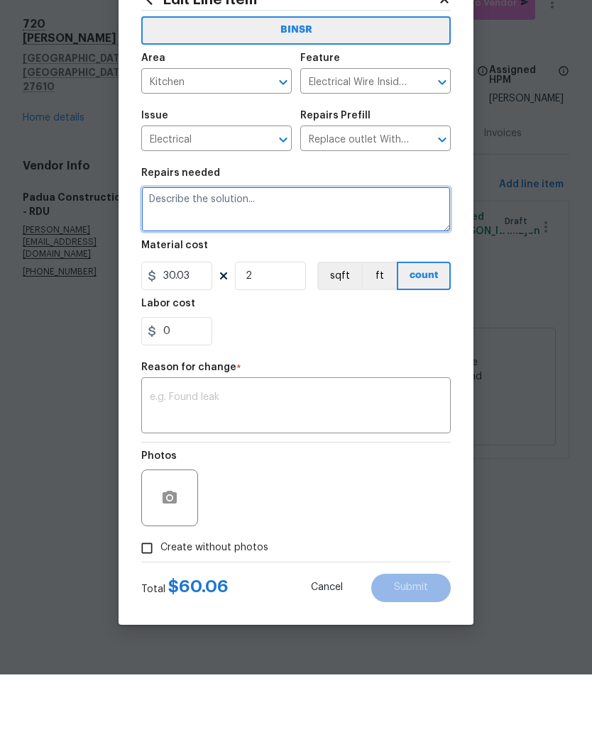
click at [225, 268] on textarea at bounding box center [295, 290] width 309 height 45
paste textarea "Seller to have contractor install GFCI protected outlets at either side of stov…"
type textarea "Seller to have contractor install GFCI protected outlets at either side of stov…"
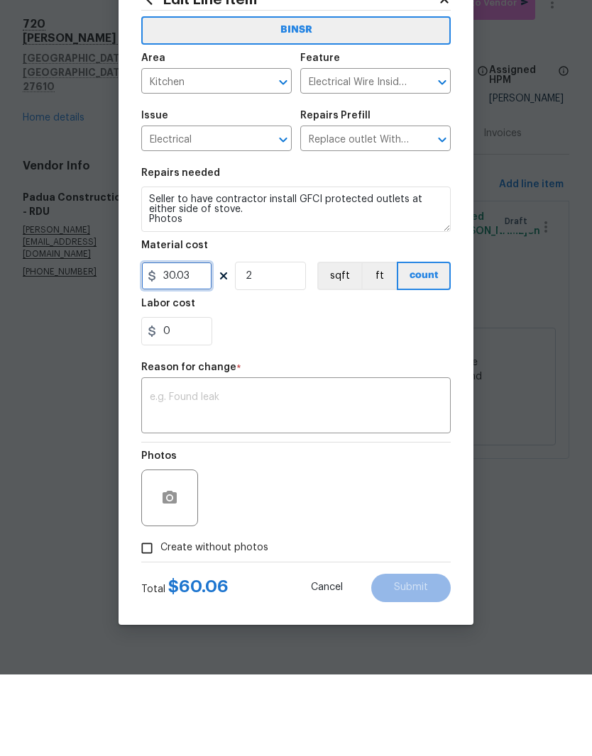
click at [201, 343] on input "30.03" at bounding box center [176, 357] width 71 height 28
type input "30"
click at [346, 399] on div "0" at bounding box center [295, 413] width 309 height 28
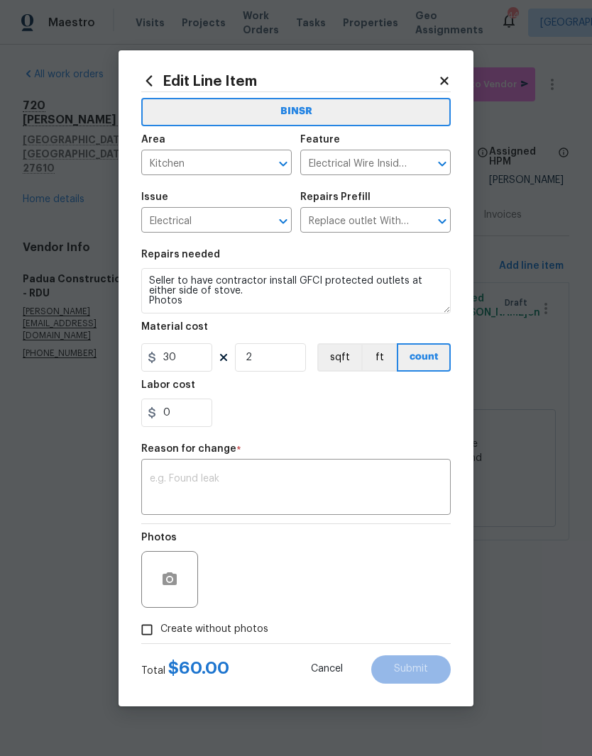
click at [358, 490] on textarea at bounding box center [296, 489] width 292 height 30
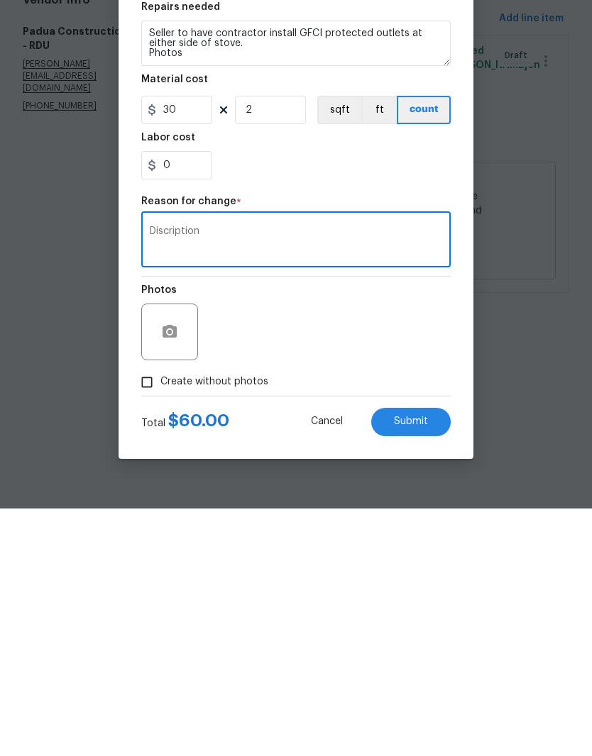
click at [183, 463] on div "Discription x ​" at bounding box center [295, 489] width 309 height 53
click at [193, 474] on textarea "Discription" at bounding box center [296, 489] width 292 height 30
type textarea "Description"
click at [442, 656] on button "Submit" at bounding box center [410, 670] width 79 height 28
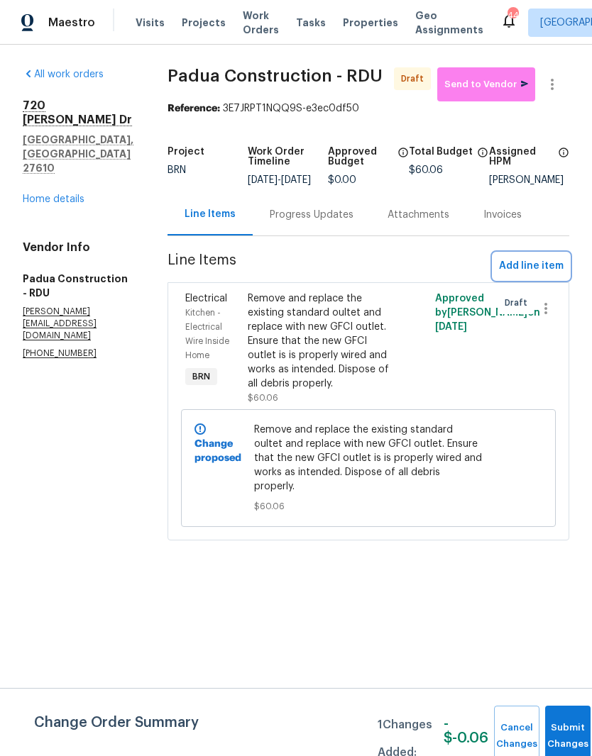
click at [553, 273] on span "Add line item" at bounding box center [531, 267] width 65 height 18
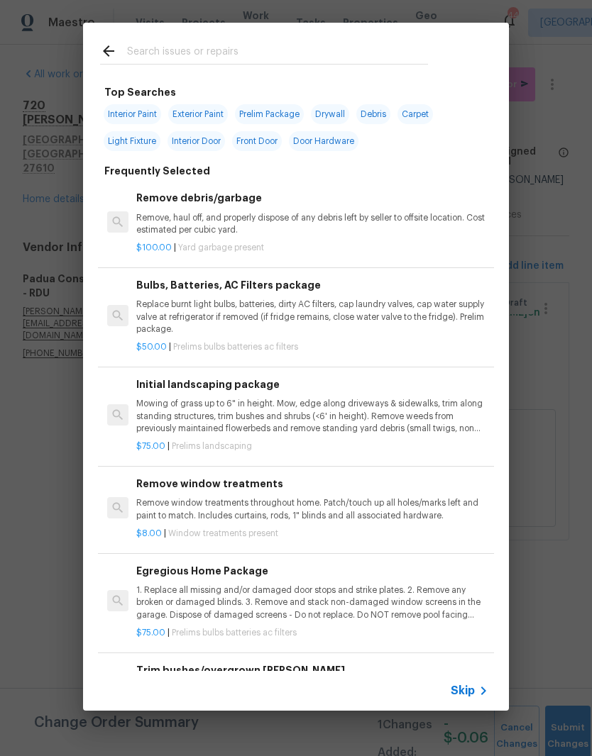
click at [312, 48] on input "text" at bounding box center [277, 53] width 301 height 21
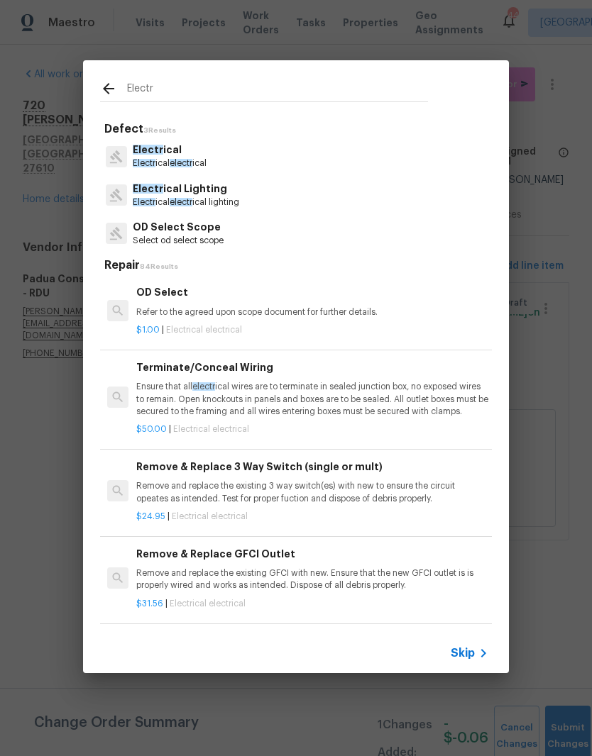
type input "Electr"
click at [288, 158] on div "Electr ical Electr ical electr ical" at bounding box center [296, 156] width 392 height 38
click at [287, 158] on div "Electr ical Electr ical electr ical" at bounding box center [296, 156] width 392 height 38
click at [178, 162] on span "electr" at bounding box center [181, 163] width 23 height 9
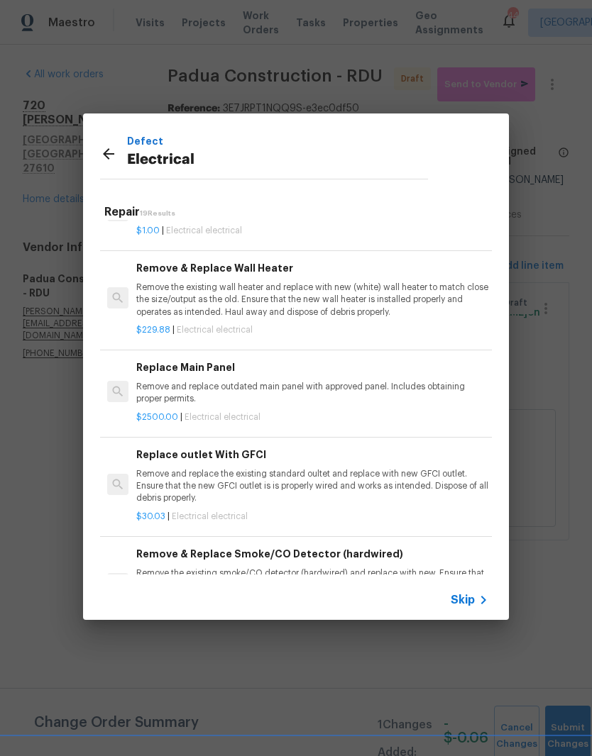
scroll to position [1049, 0]
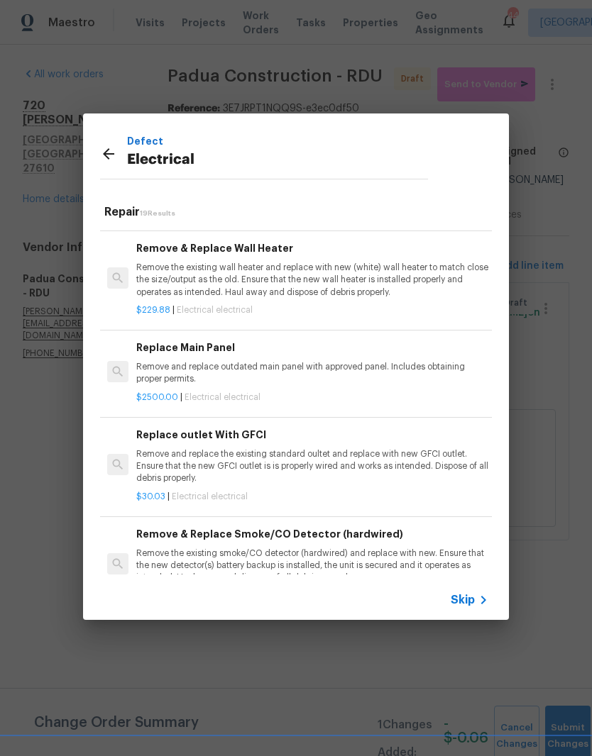
click at [392, 361] on p "Remove and replace outdated main panel with approved panel. Includes obtaining …" at bounding box center [312, 373] width 352 height 24
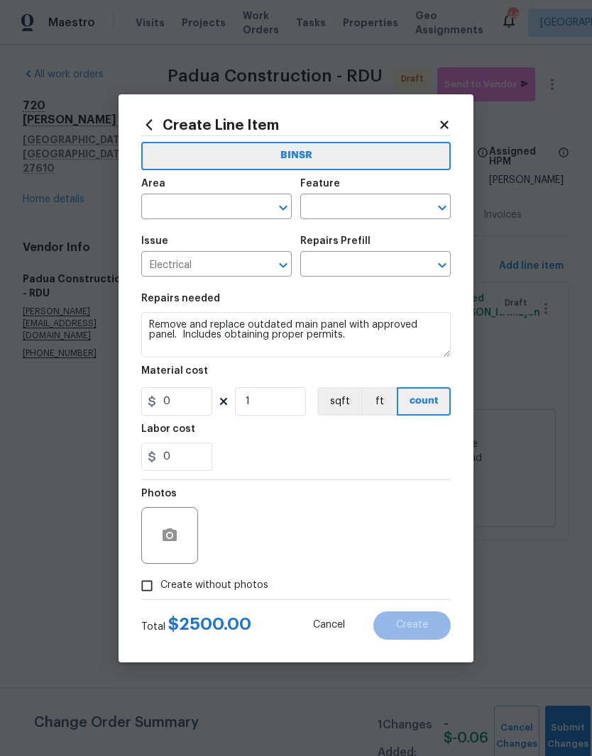
type input "Replace Main Panel $2,500.00"
type input "2500"
click at [246, 206] on input "text" at bounding box center [196, 208] width 111 height 22
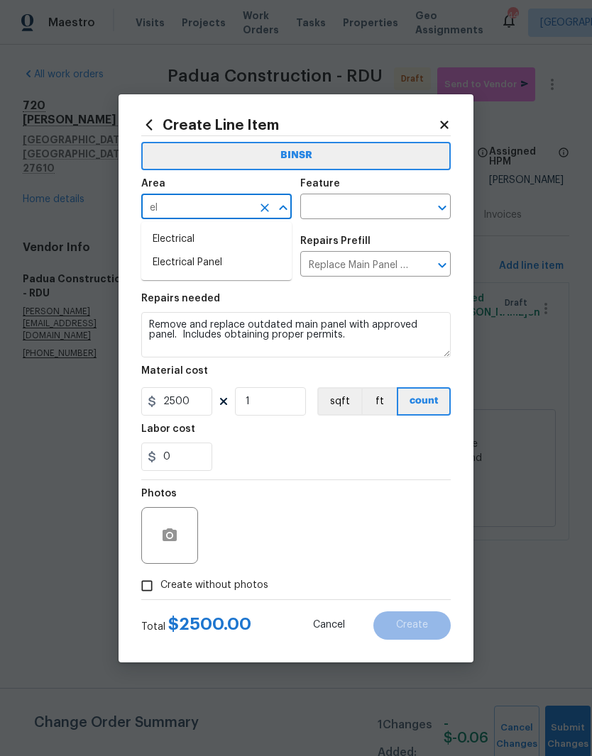
click at [261, 270] on li "Electrical Panel" at bounding box center [216, 262] width 150 height 23
type input "Electrical Panel"
click at [377, 207] on input "text" at bounding box center [355, 208] width 111 height 22
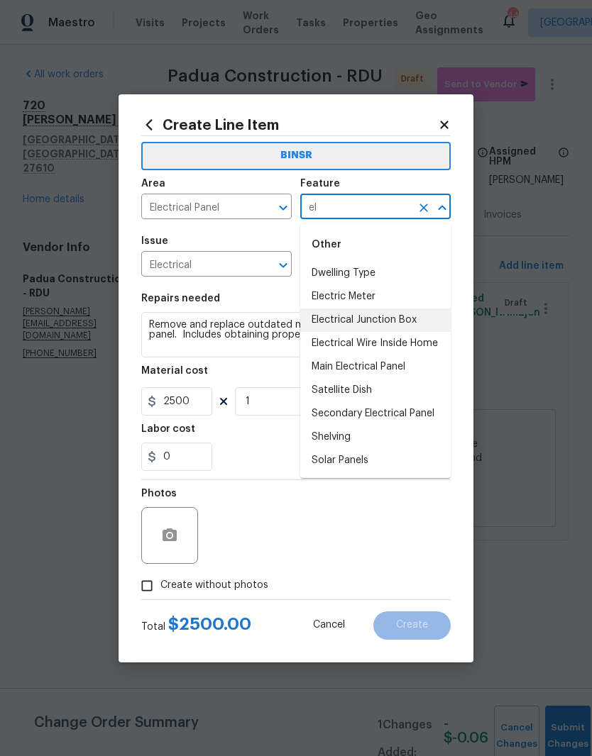
click at [419, 319] on li "Electrical Junction Box" at bounding box center [375, 320] width 150 height 23
type input "Electrical Junction Box"
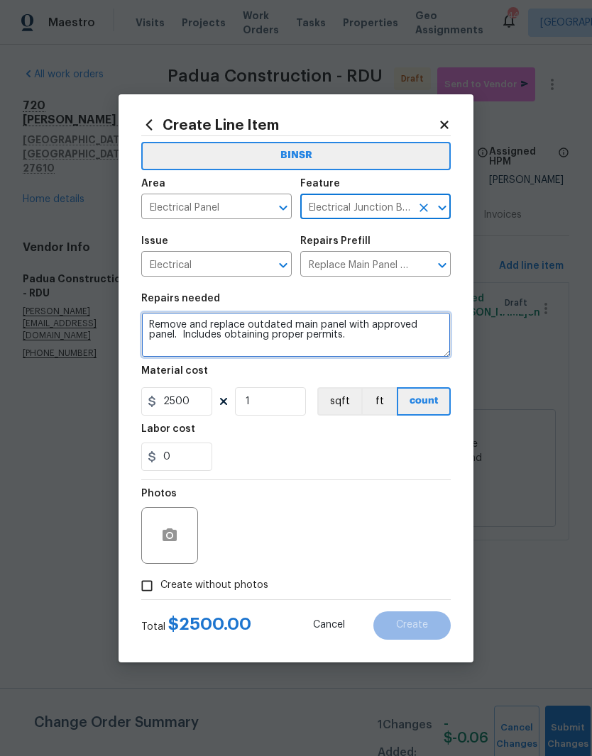
click at [250, 333] on textarea "Remove and replace outdated main panel with approved panel. Includes obtaining …" at bounding box center [295, 334] width 309 height 45
click at [355, 336] on textarea "Remove and replace outdated main panel with approved panel. Includes obtaining …" at bounding box center [295, 334] width 309 height 45
click at [355, 335] on textarea "Remove and replace outdated main panel with approved panel. Includes obtaining …" at bounding box center [295, 334] width 309 height 45
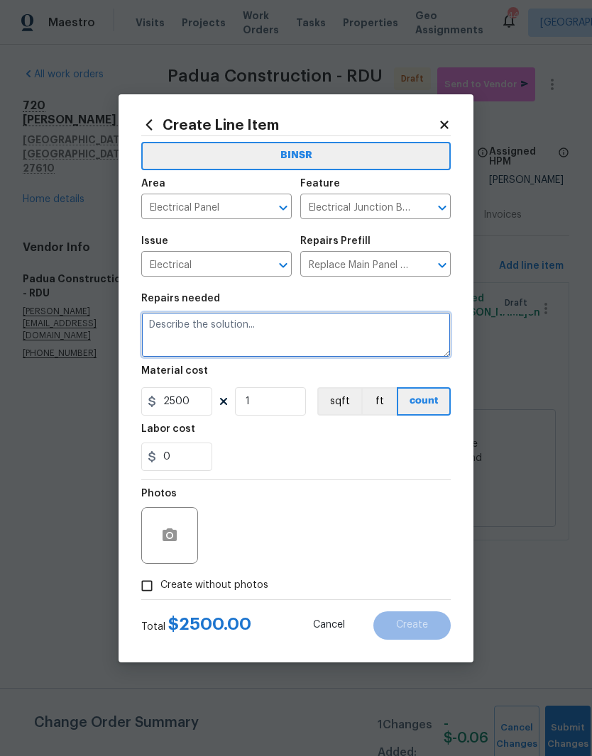
click at [217, 336] on textarea at bounding box center [295, 334] width 309 height 45
click at [188, 332] on textarea at bounding box center [295, 334] width 309 height 45
paste textarea "Seller to have contractor repair exterior electrical panel so that it locks in …"
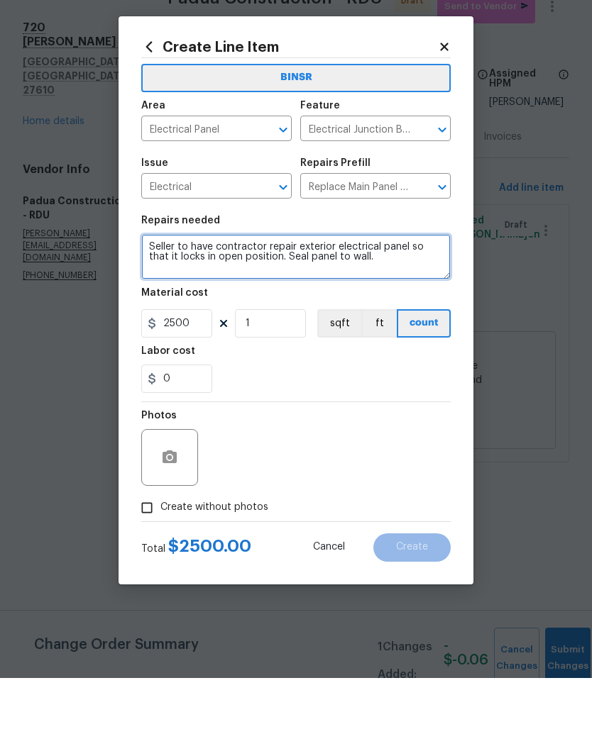
type textarea "Seller to have contractor repair exterior electrical panel so that it locks in …"
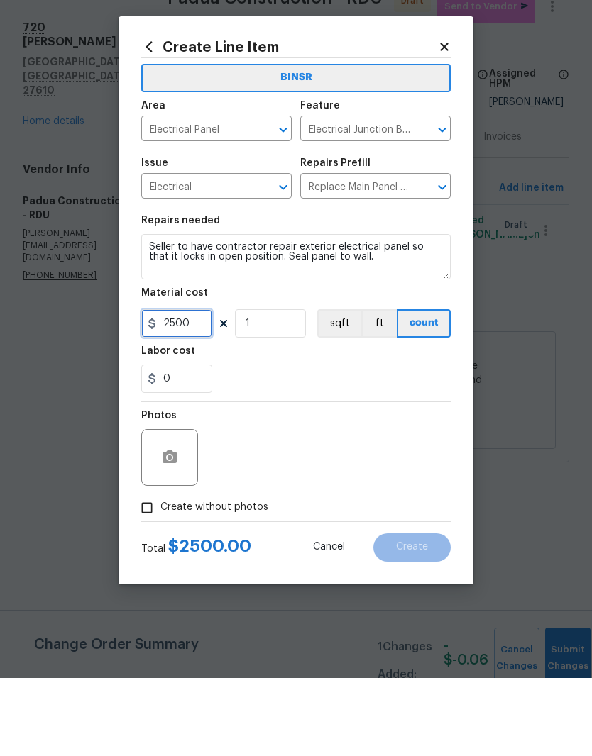
click at [187, 387] on input "2500" at bounding box center [176, 401] width 71 height 28
click at [328, 480] on div "Photos" at bounding box center [295, 526] width 309 height 92
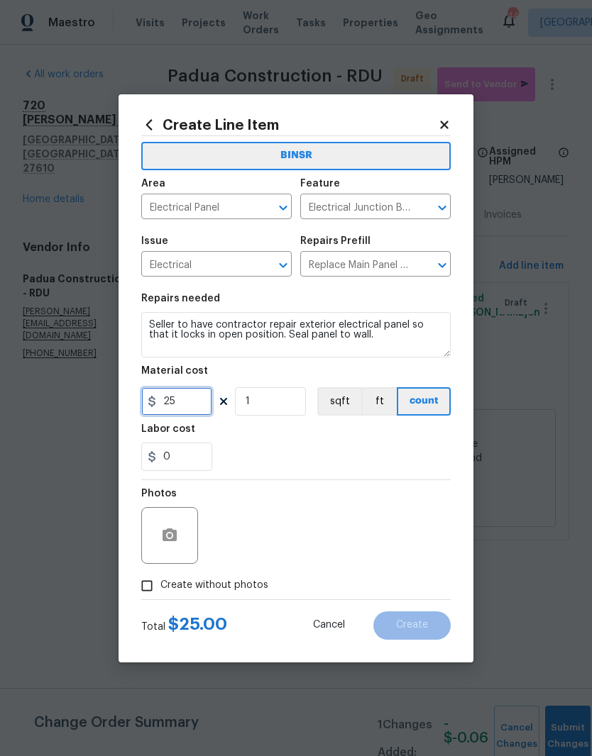
click at [187, 412] on input "25" at bounding box center [176, 401] width 71 height 28
type input "1"
click at [283, 448] on div "0" at bounding box center [295, 457] width 309 height 28
click at [194, 543] on div at bounding box center [169, 535] width 57 height 57
click at [180, 540] on button "button" at bounding box center [170, 536] width 34 height 34
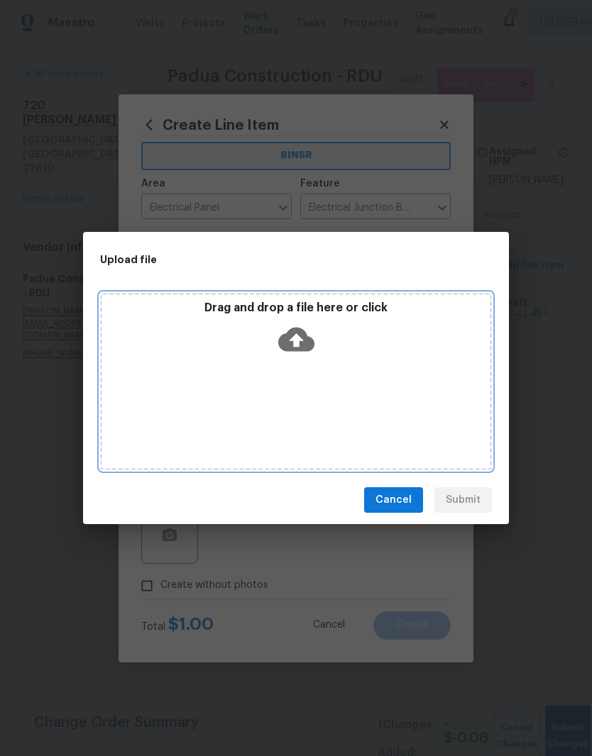
click at [305, 355] on icon at bounding box center [296, 339] width 36 height 36
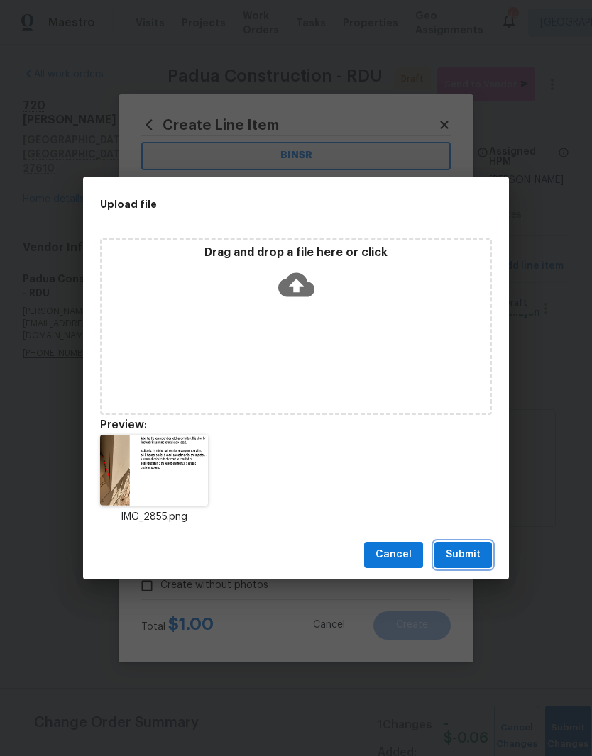
click at [474, 554] on span "Submit" at bounding box center [463, 555] width 35 height 18
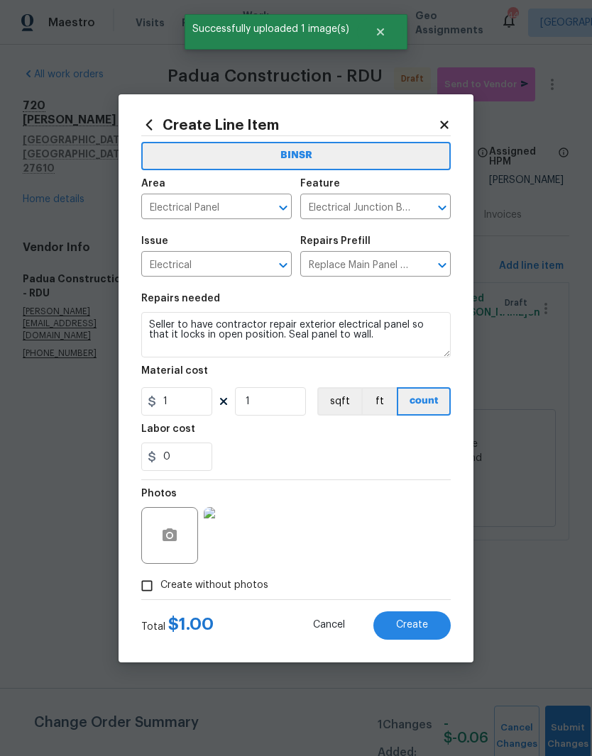
click at [427, 629] on span "Create" at bounding box center [412, 625] width 32 height 11
type input "0"
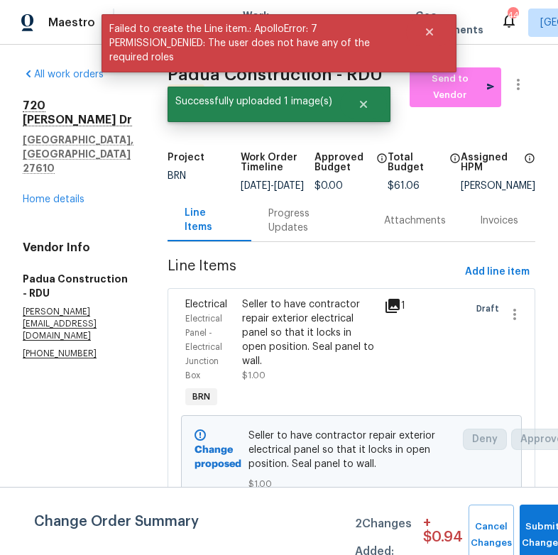
click at [488, 355] on div "Draft" at bounding box center [479, 354] width 28 height 122
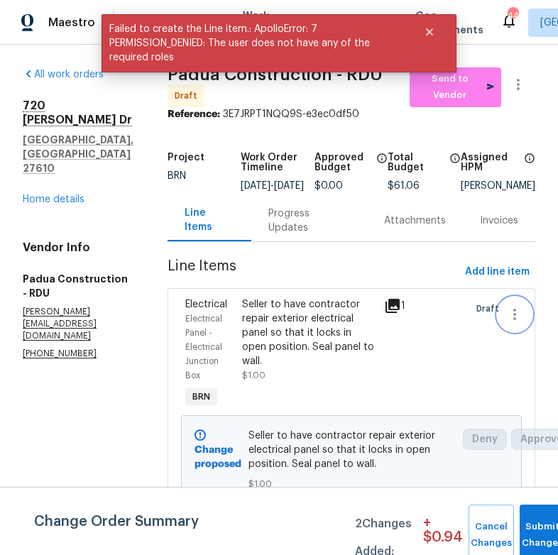
click at [521, 331] on button "button" at bounding box center [514, 314] width 34 height 34
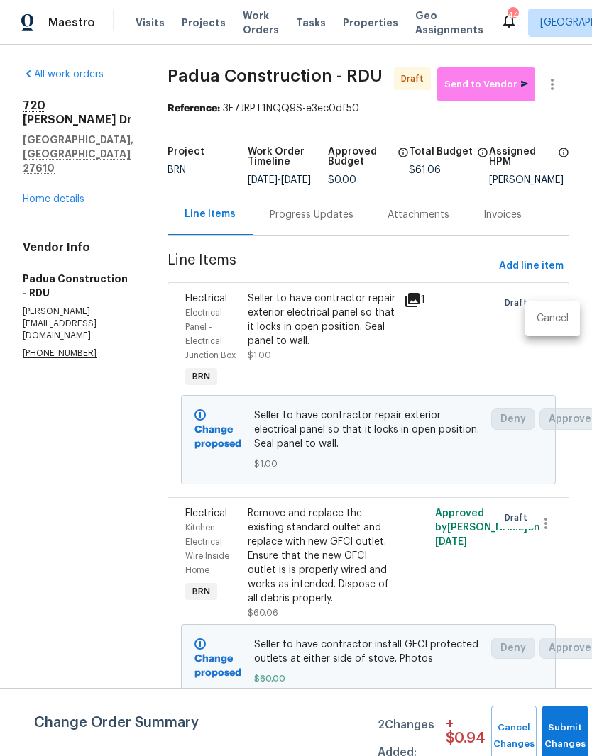
click at [561, 731] on div at bounding box center [296, 378] width 592 height 756
click at [567, 727] on button "Submit Changes" at bounding box center [564, 736] width 45 height 61
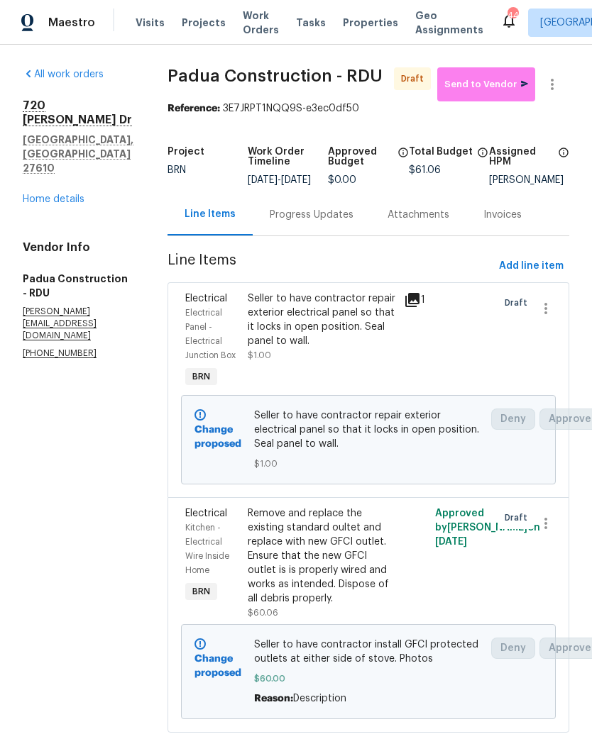
click at [493, 376] on div "Draft" at bounding box center [508, 341] width 31 height 108
click at [492, 99] on button "Send to Vendor" at bounding box center [486, 84] width 98 height 34
click at [341, 348] on div "Seller to have contractor repair exterior electrical panel so that it locks in …" at bounding box center [322, 320] width 148 height 57
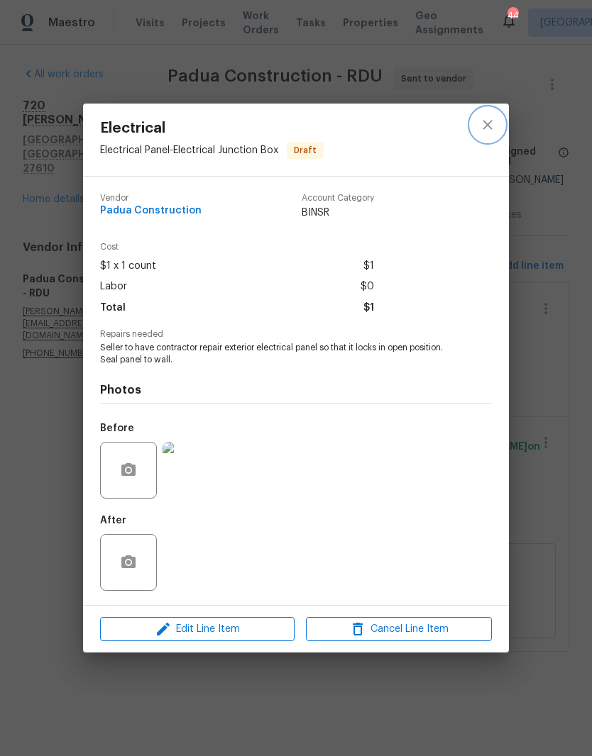
click at [489, 126] on icon "close" at bounding box center [487, 124] width 17 height 17
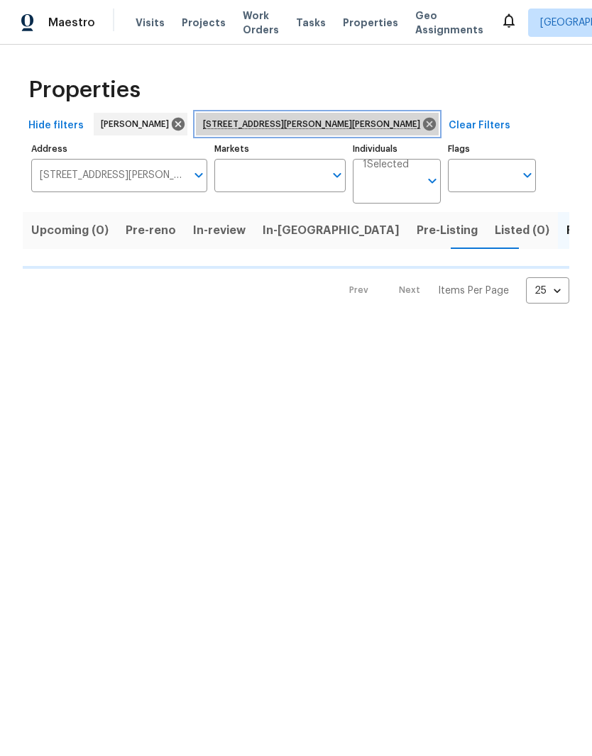
click at [421, 128] on icon at bounding box center [429, 124] width 16 height 16
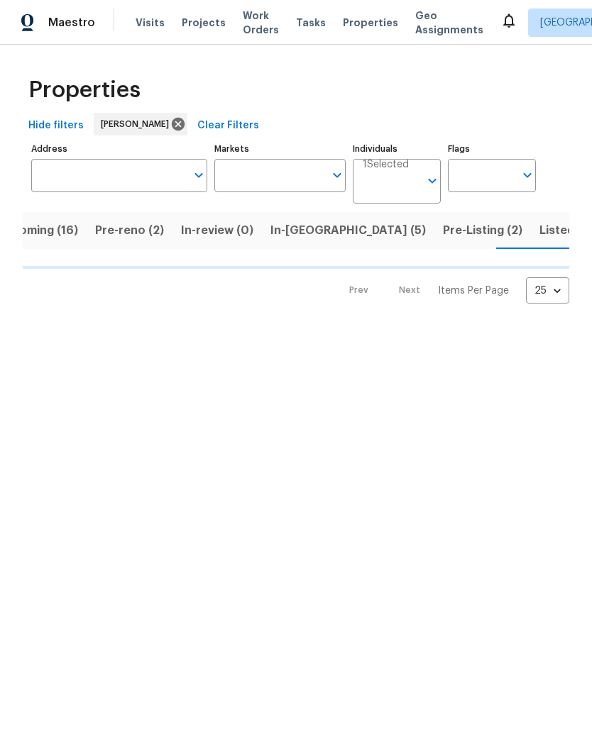
scroll to position [0, 37]
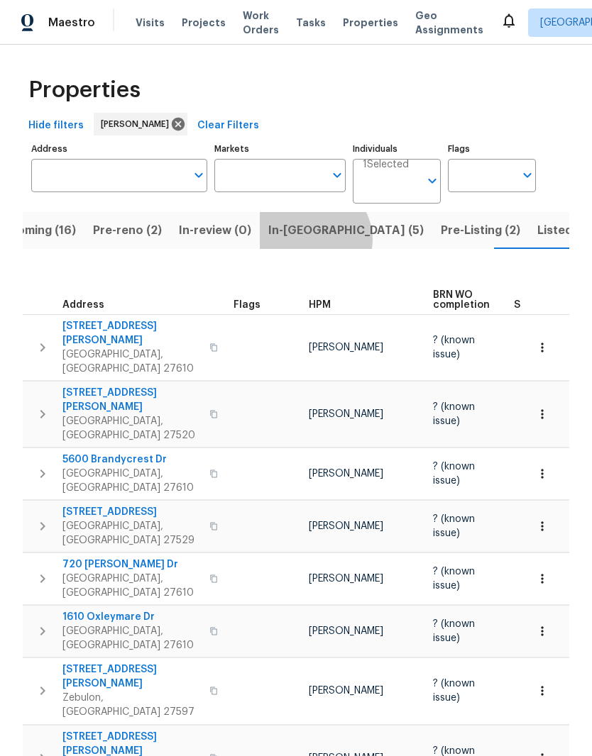
click at [304, 240] on span "In-reno (5)" at bounding box center [345, 231] width 155 height 20
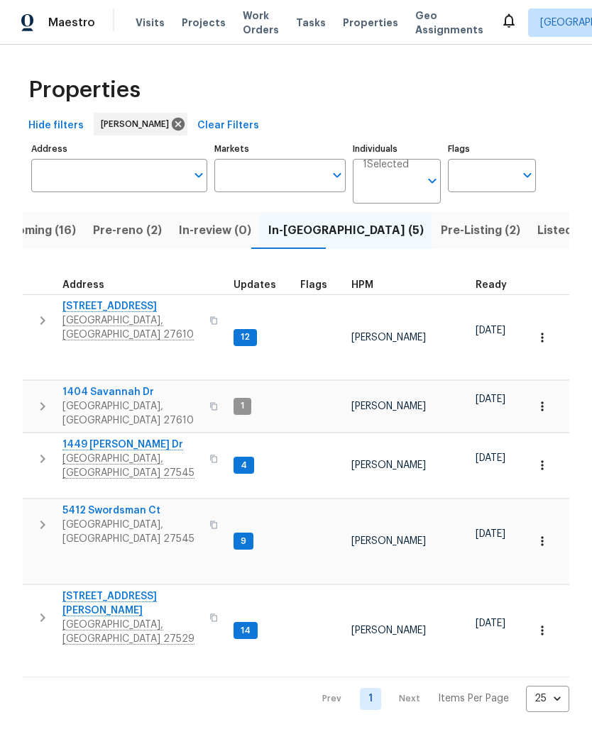
click at [139, 305] on span "3803 Chehaw Dr" at bounding box center [131, 306] width 138 height 14
